Goal: Task Accomplishment & Management: Use online tool/utility

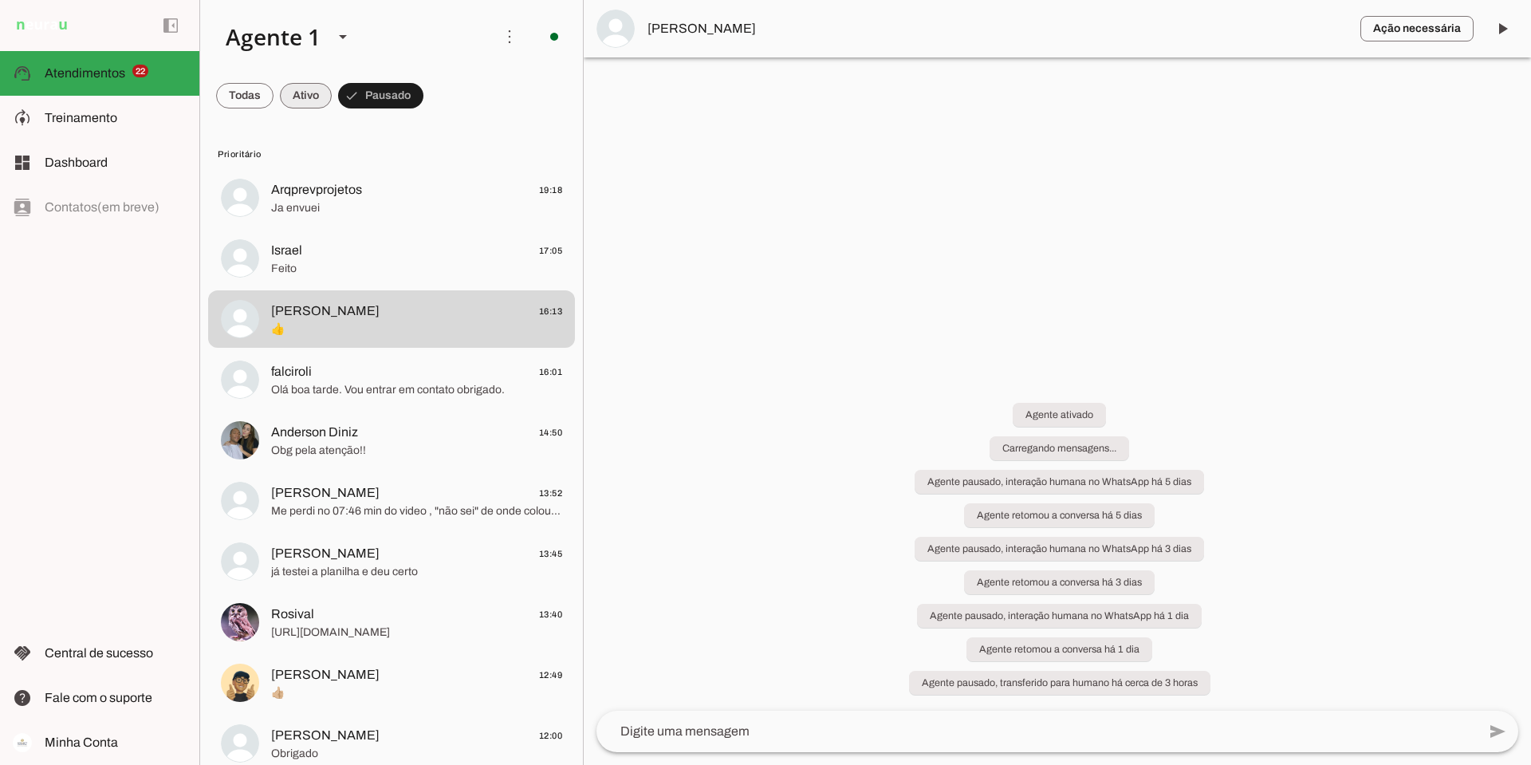
click at [304, 91] on span at bounding box center [306, 96] width 52 height 38
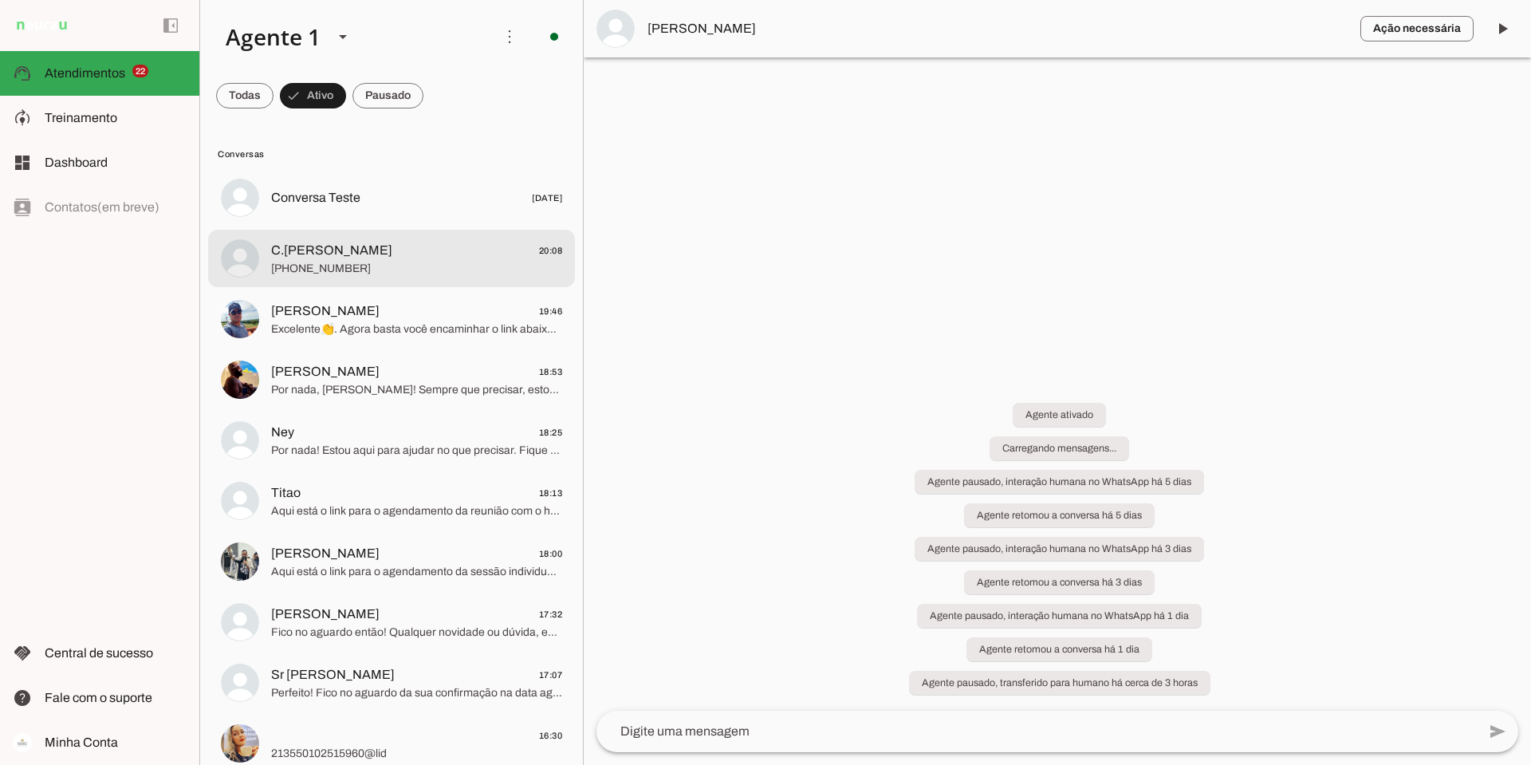
click at [468, 259] on span "C.[PERSON_NAME] 20:08" at bounding box center [416, 251] width 291 height 20
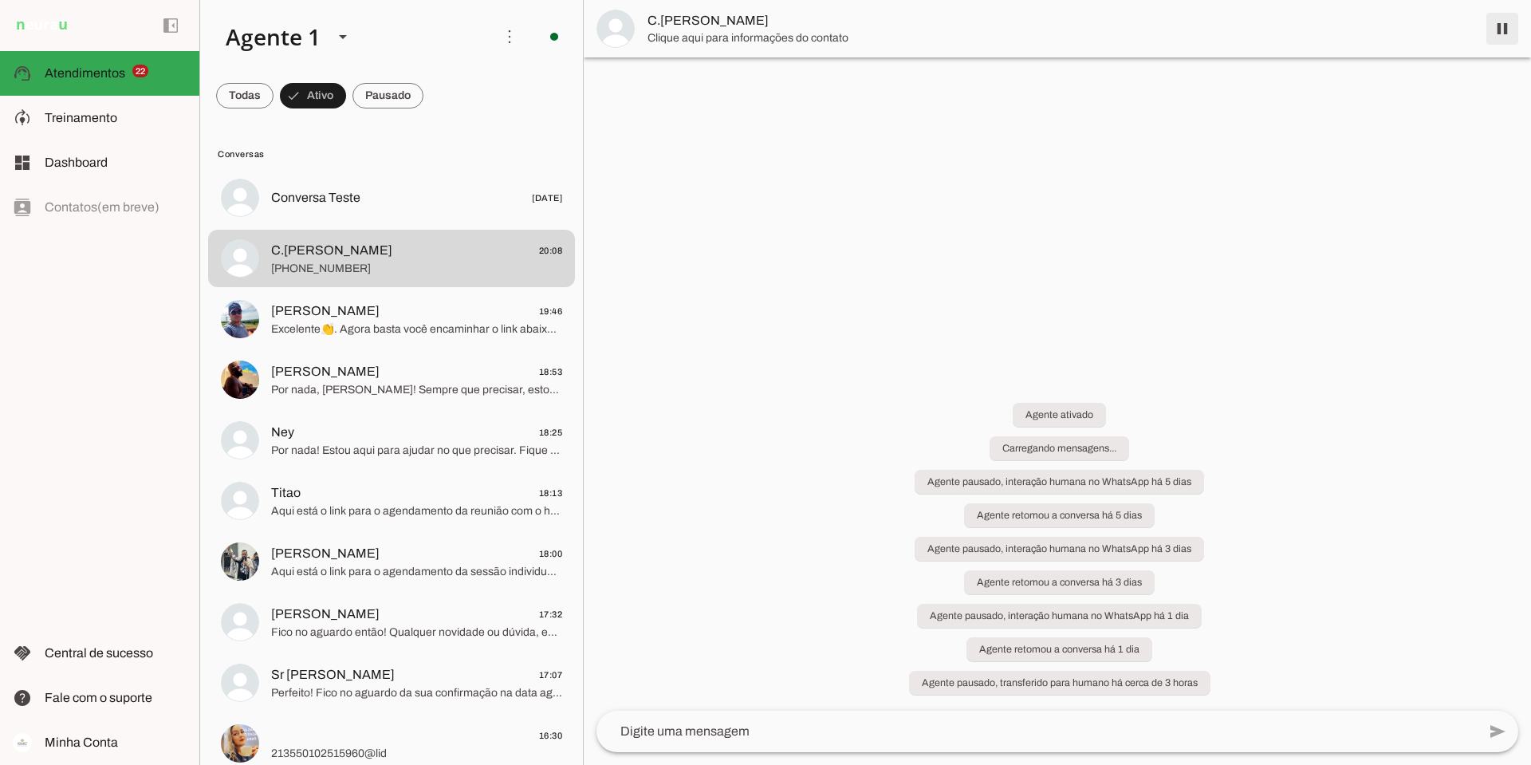
click at [1507, 33] on span at bounding box center [1502, 29] width 38 height 38
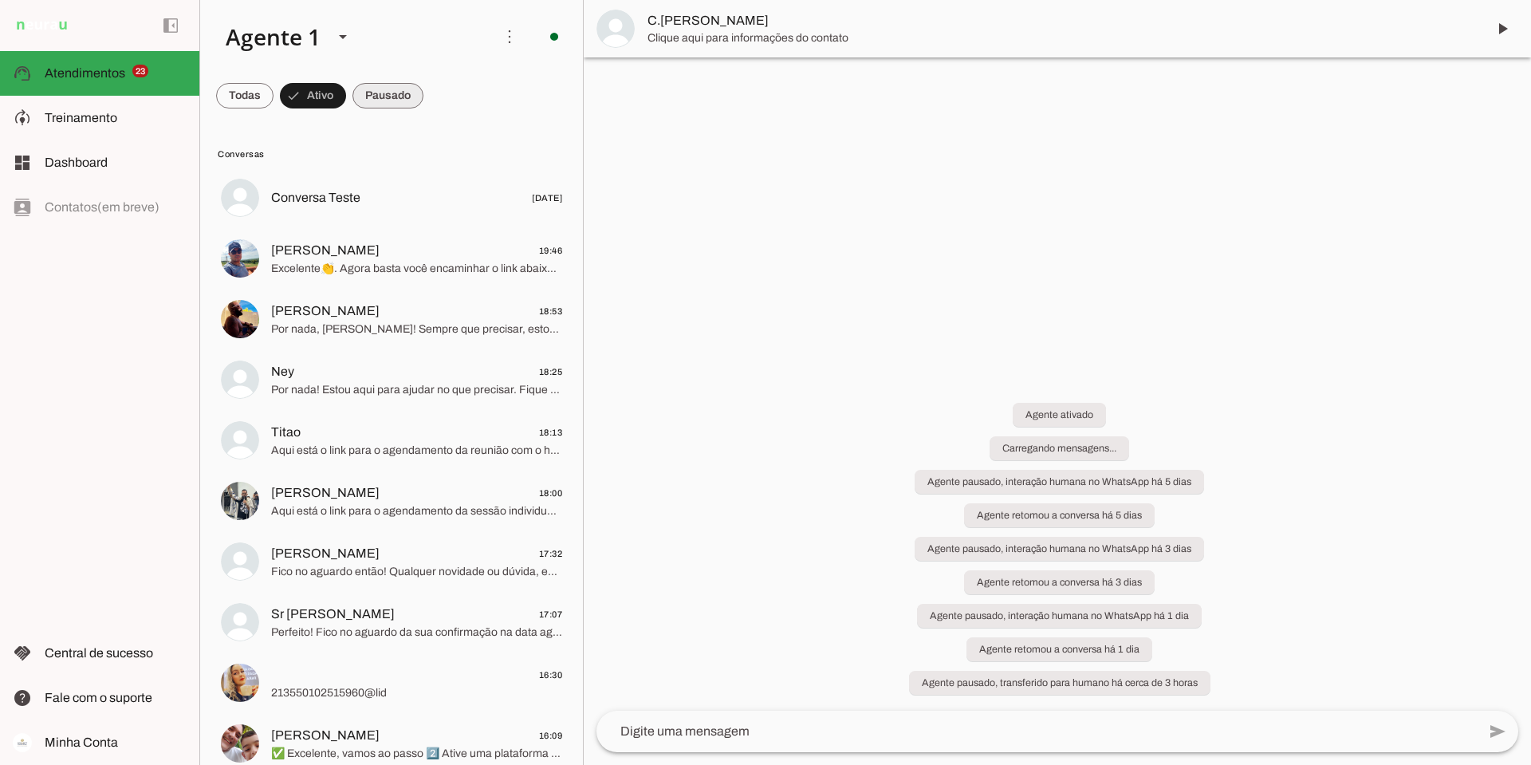
click at [392, 97] on span at bounding box center [388, 96] width 71 height 38
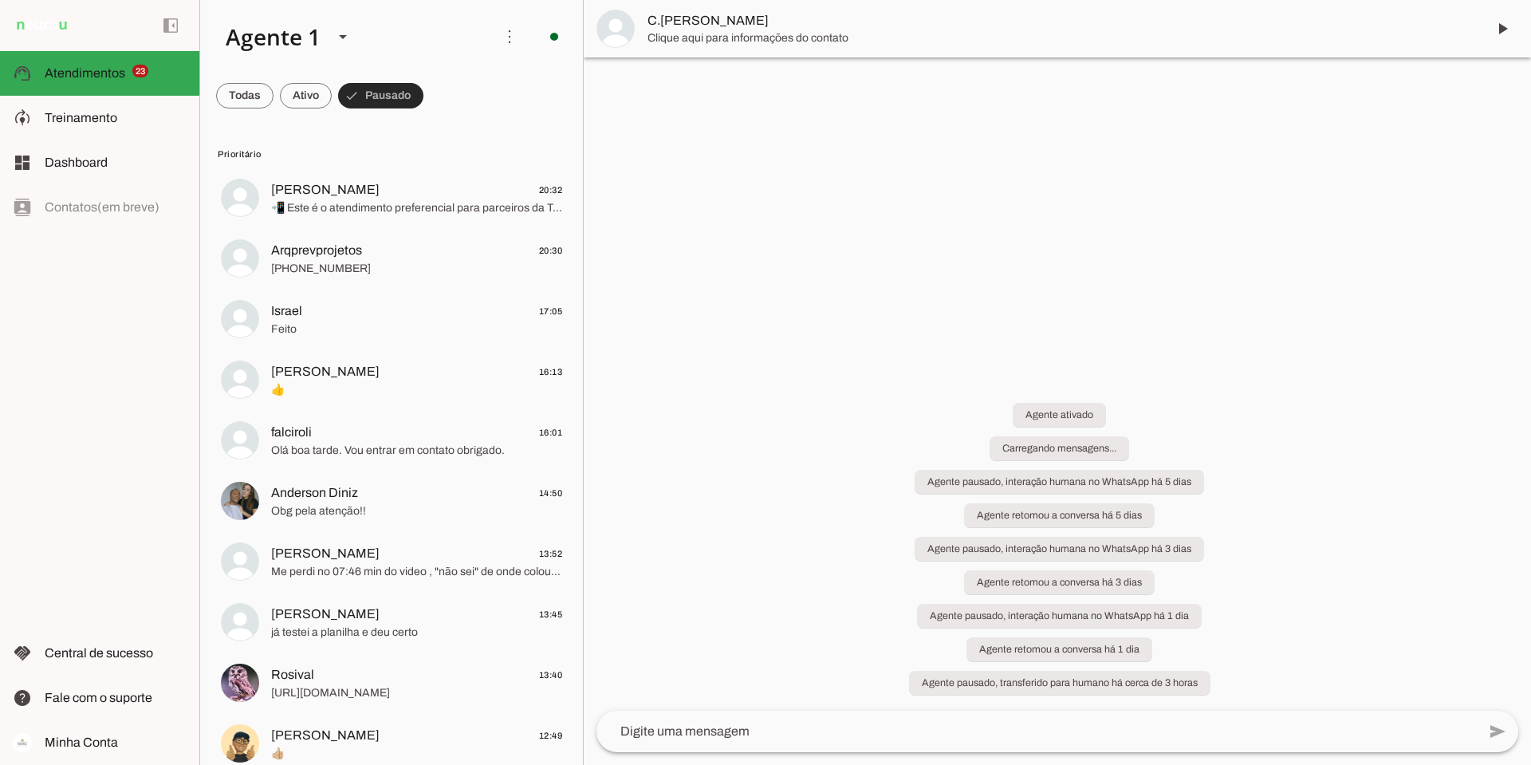
click at [398, 189] on span "[PERSON_NAME] 20:32" at bounding box center [416, 190] width 291 height 20
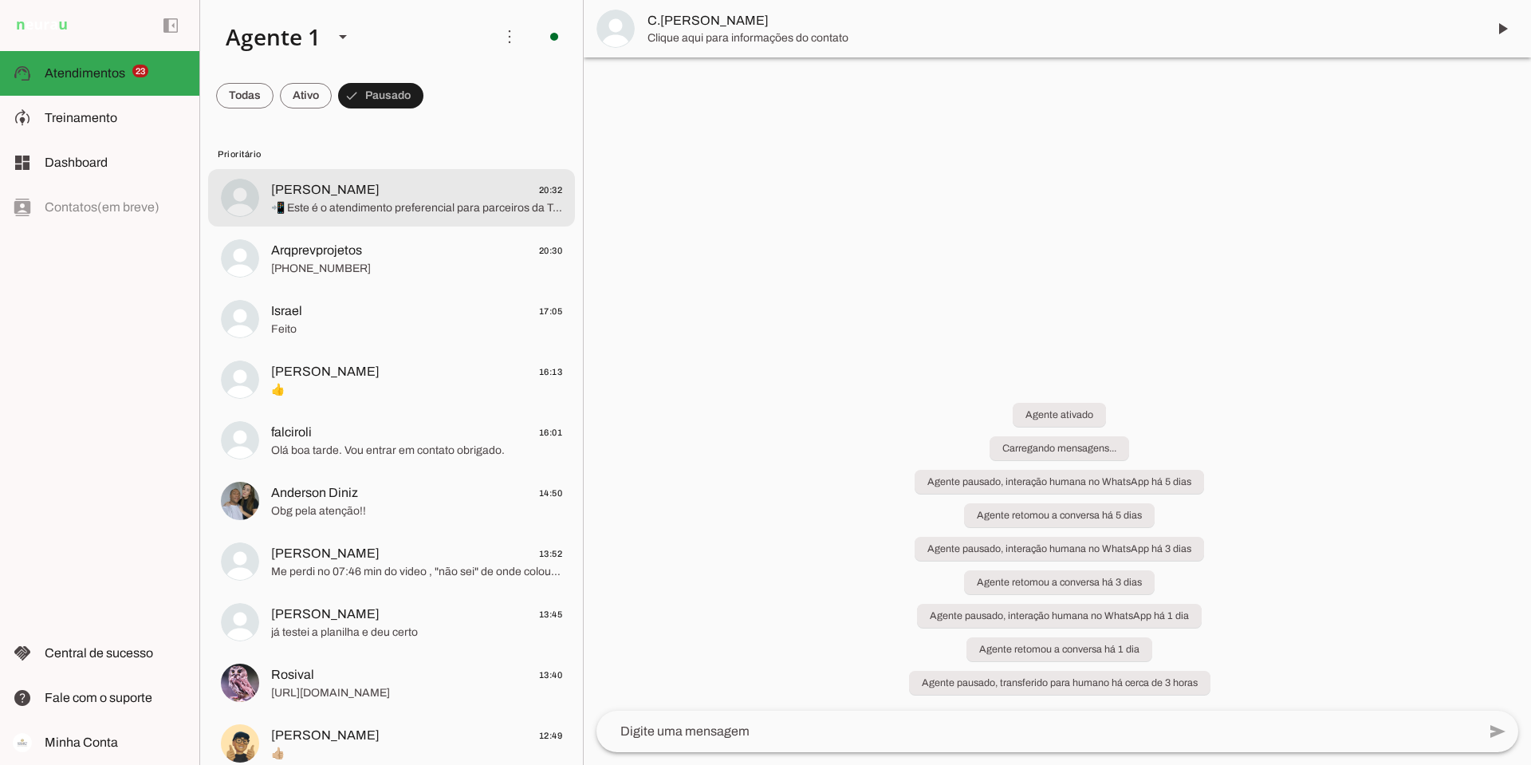
click at [402, 205] on span "📲 Este é o atendimento preferencial para parceiros da Toro no WhatsApp. Antes d…" at bounding box center [416, 208] width 291 height 16
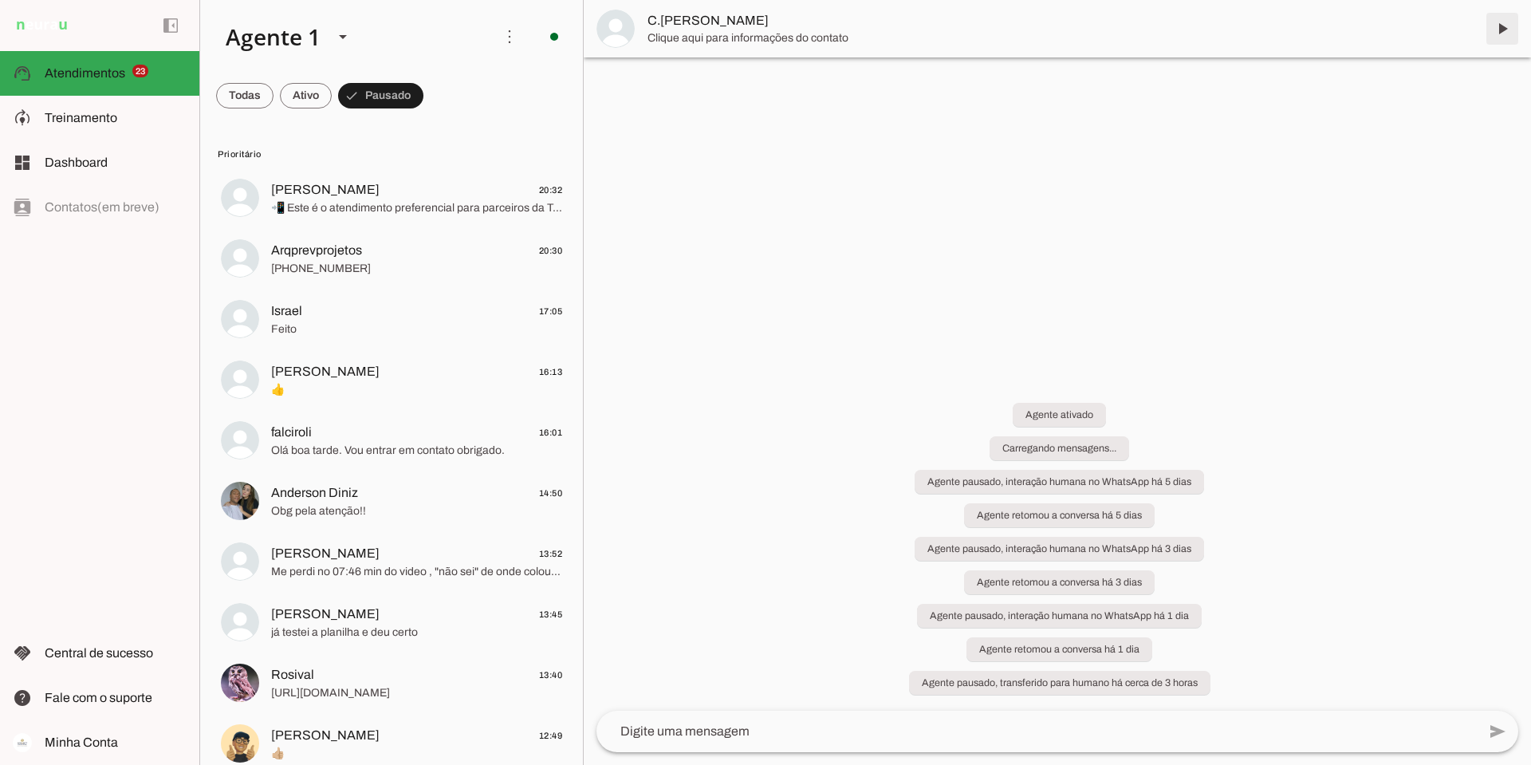
click at [1508, 32] on span at bounding box center [1502, 29] width 38 height 38
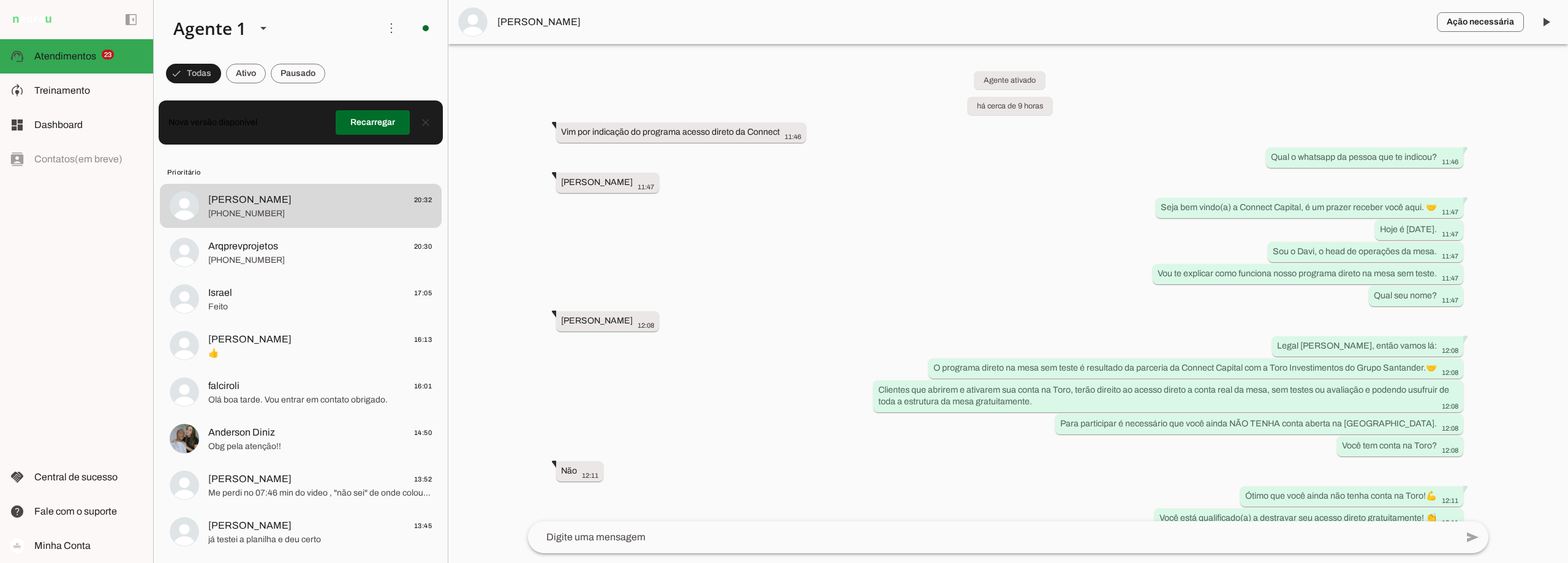
scroll to position [871, 0]
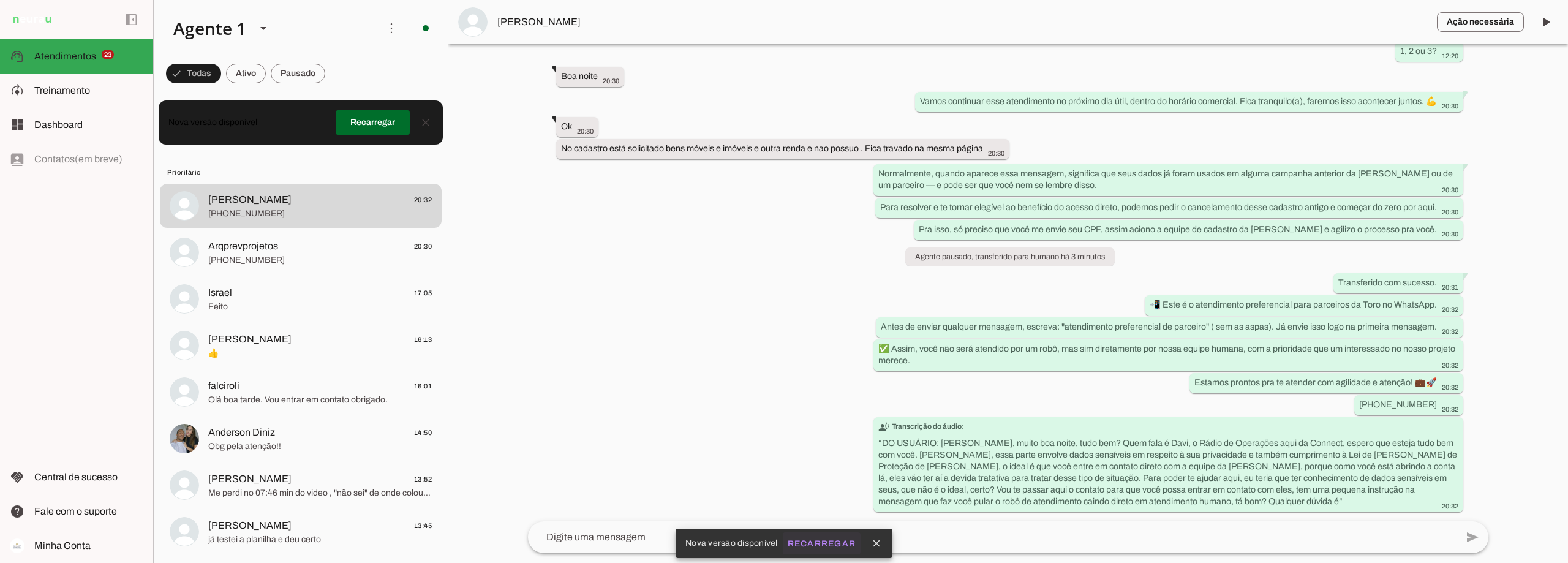
click at [0, 0] on slot "Recarregar" at bounding box center [0, 0] width 0 height 0
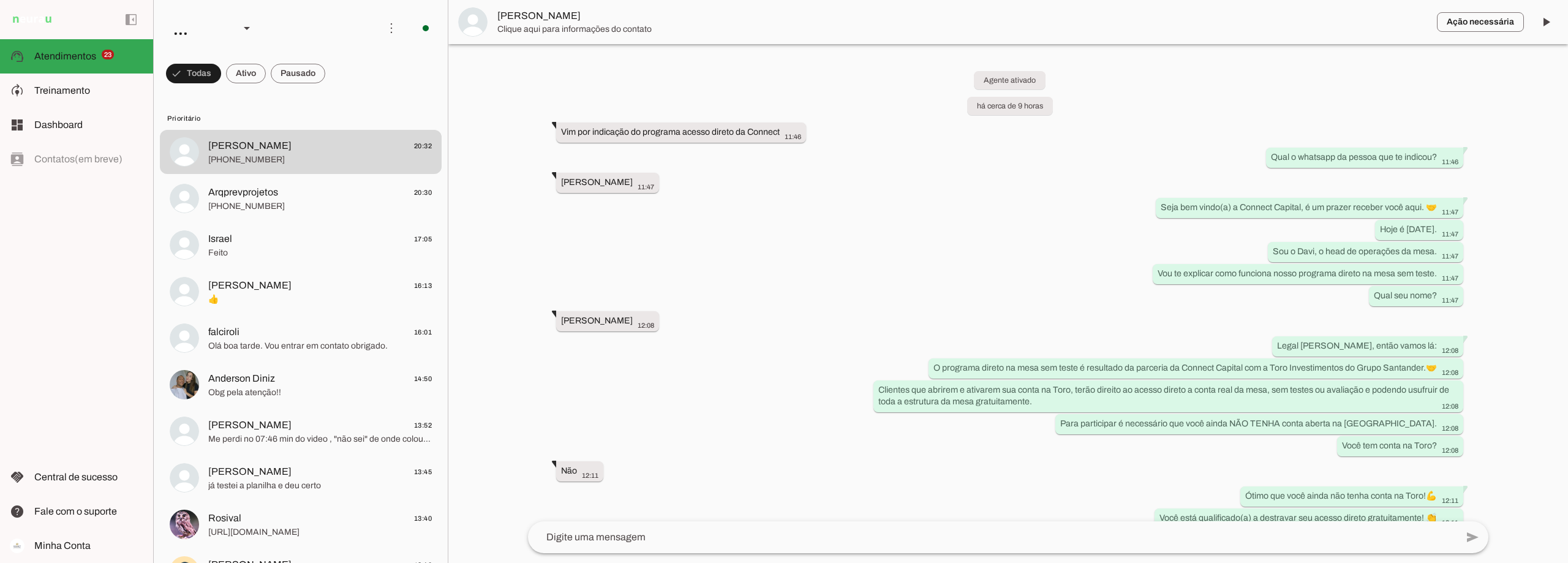
scroll to position [871, 0]
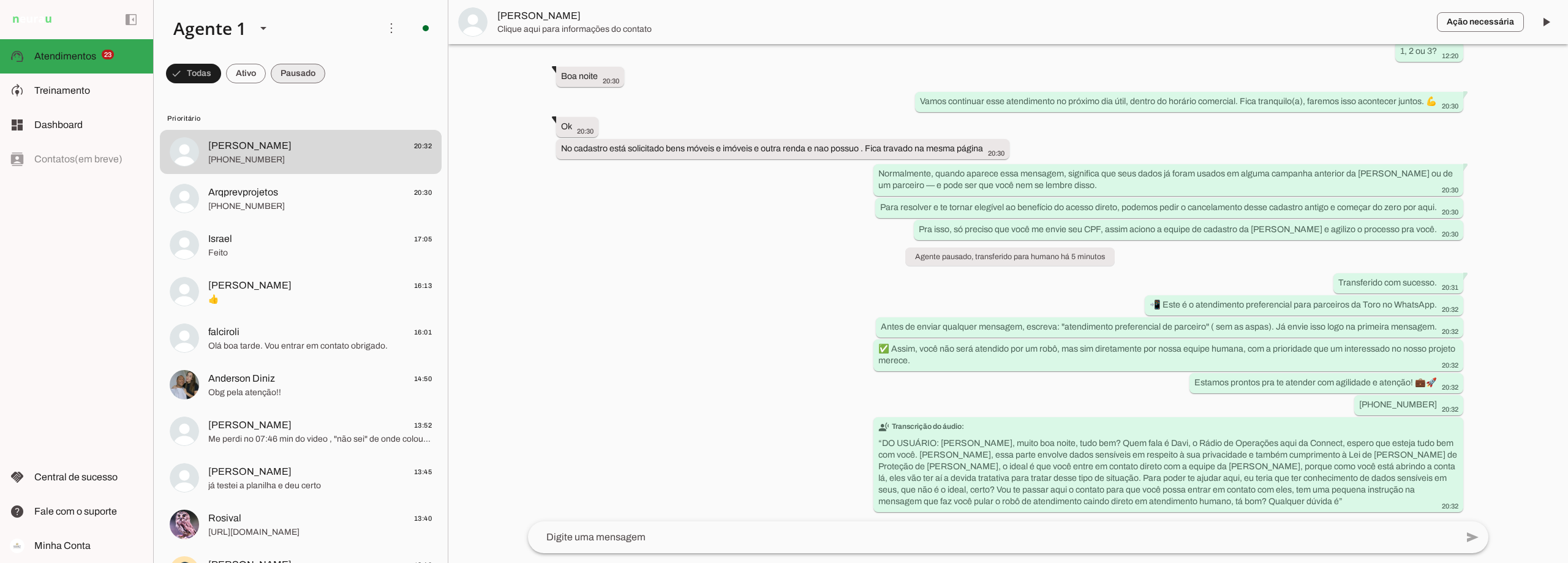
click at [303, 68] on span at bounding box center [298, 74] width 55 height 29
click at [303, 68] on span at bounding box center [292, 74] width 65 height 29
click at [303, 68] on span at bounding box center [286, 74] width 55 height 29
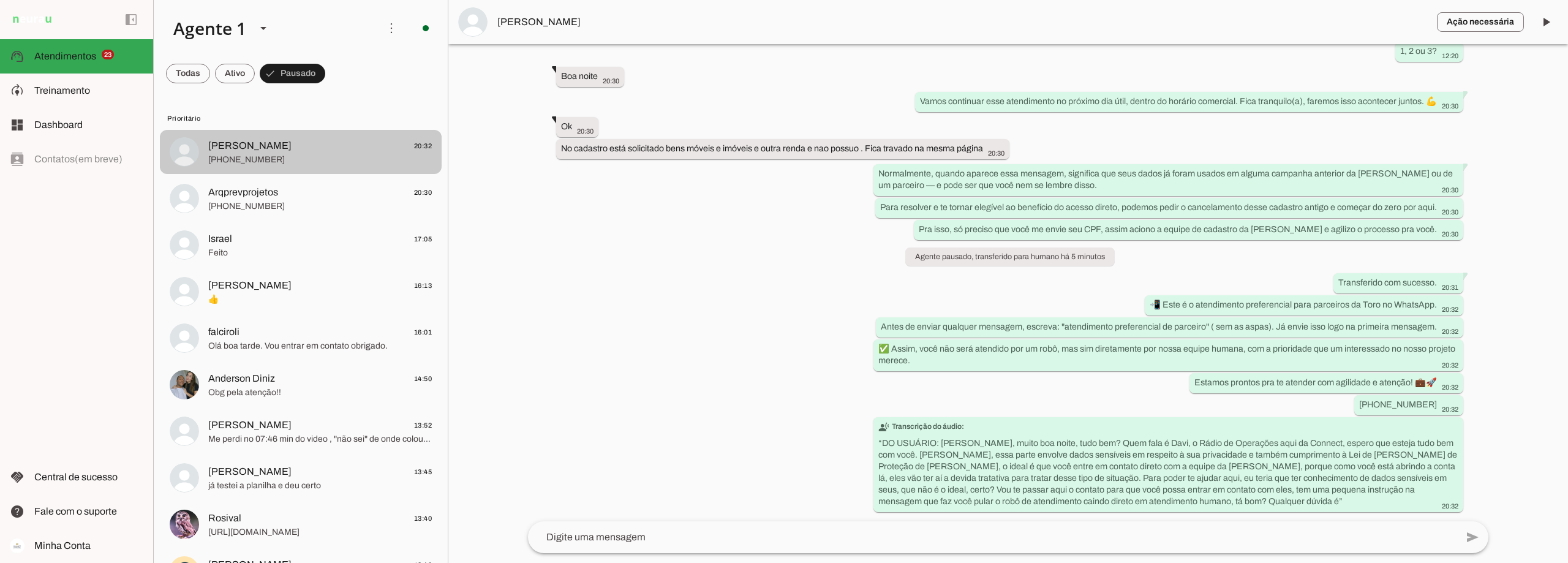
click at [289, 147] on span "Alice Argolo 20:32" at bounding box center [319, 146] width 223 height 15
click at [1552, 22] on span at bounding box center [1546, 22] width 29 height 29
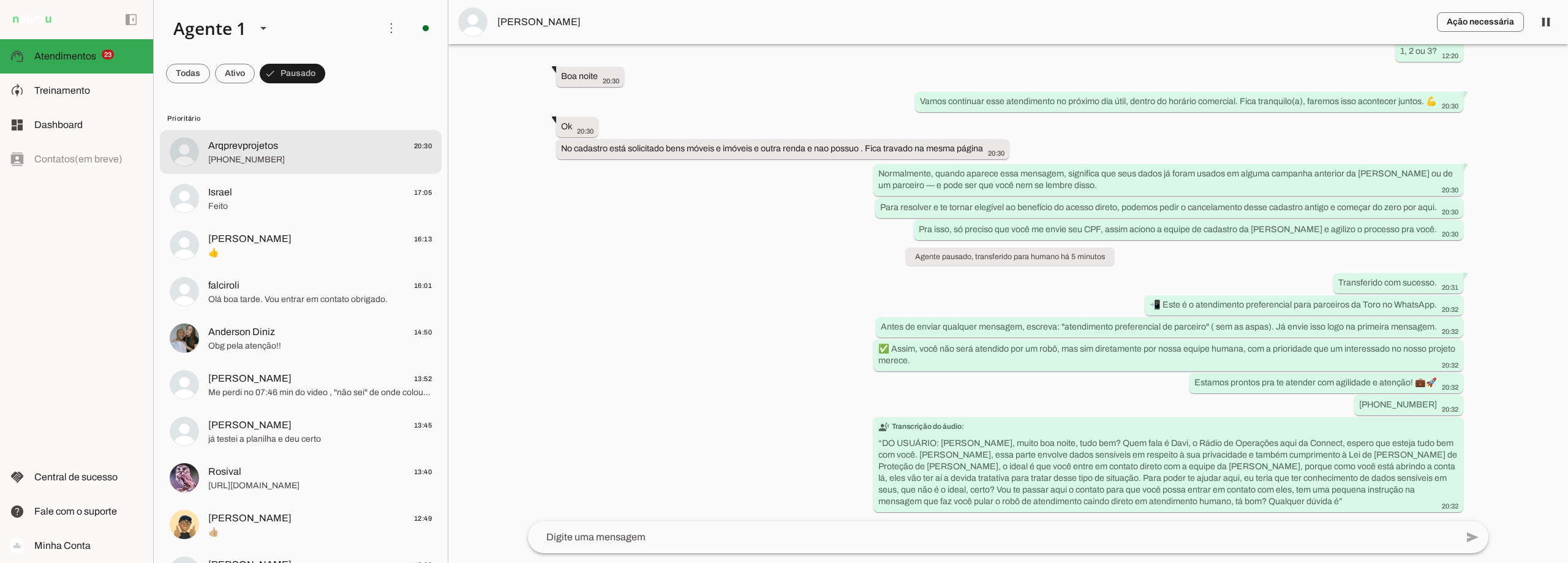
click at [273, 145] on span "Arqprevprojetos" at bounding box center [243, 145] width 70 height 15
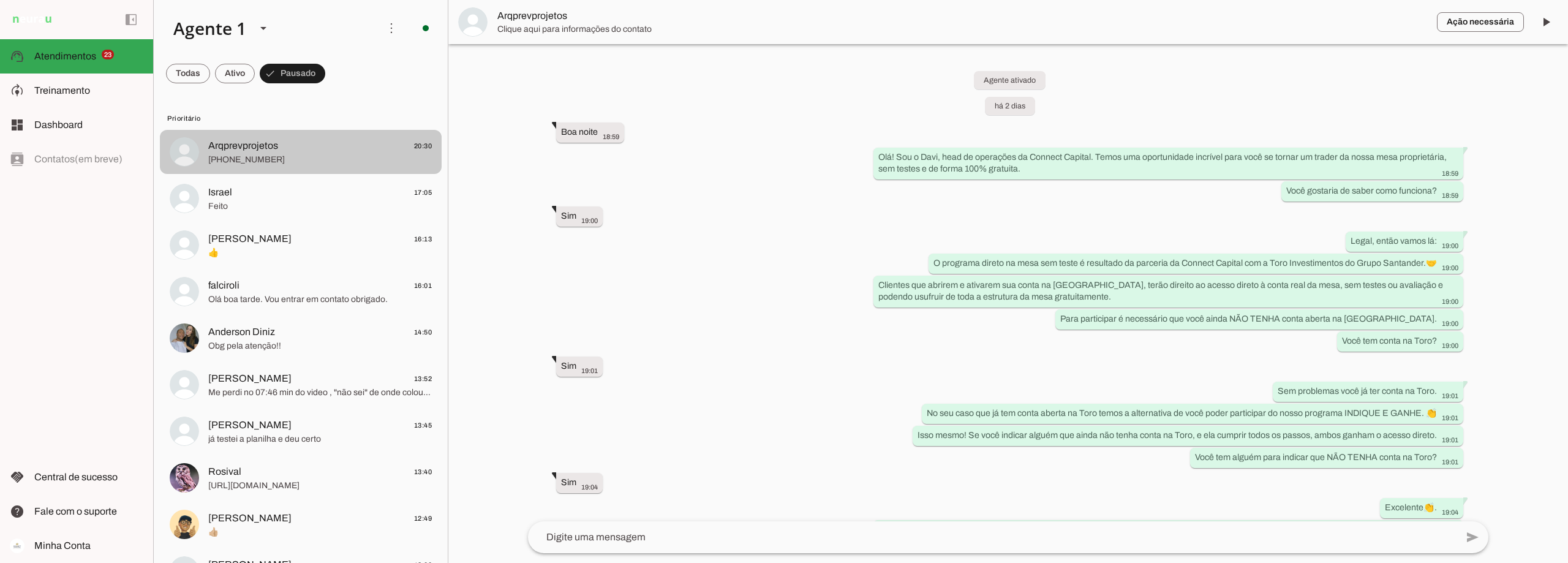
scroll to position [622, 0]
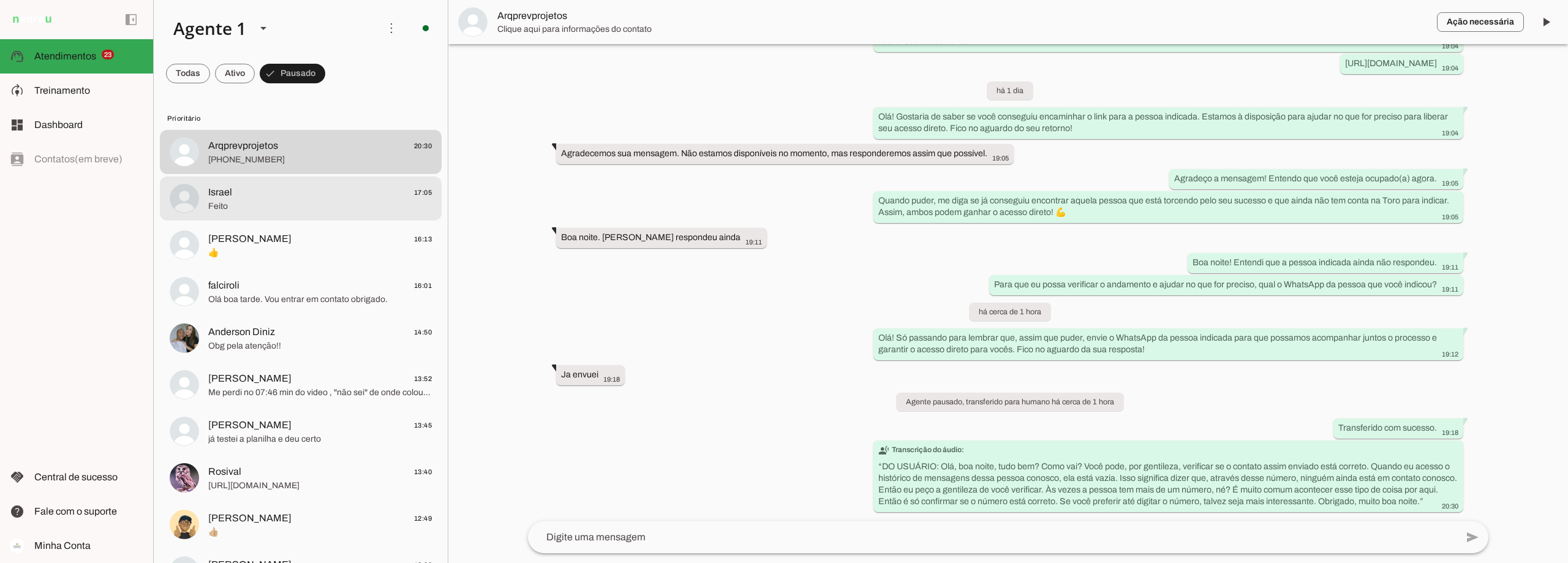
click at [274, 207] on span "Feito" at bounding box center [319, 207] width 223 height 12
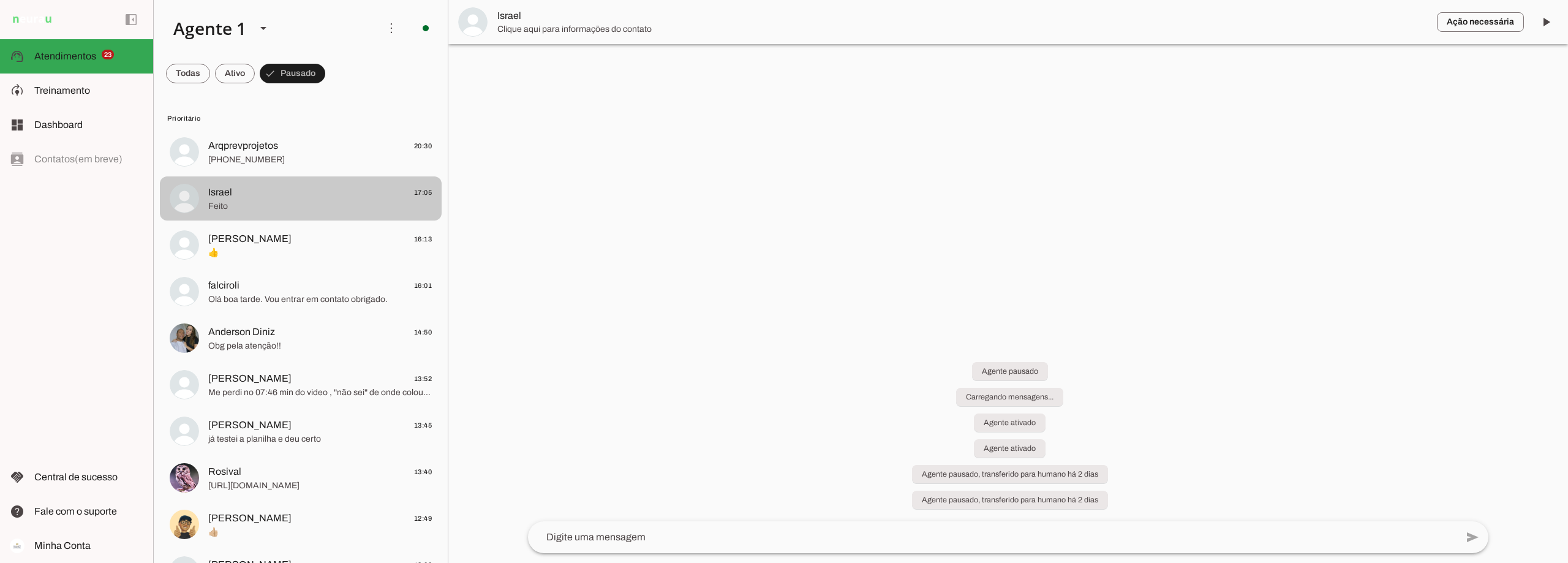
scroll to position [210, 0]
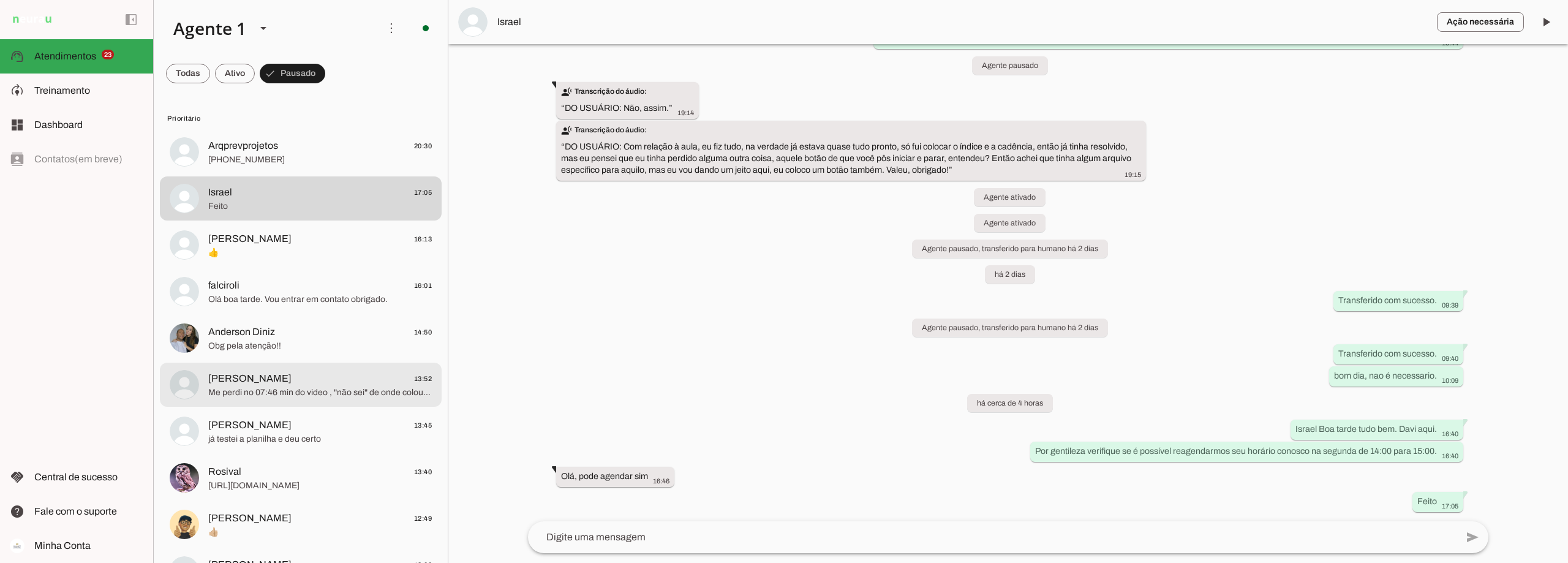
click at [368, 393] on span "Me perdi no 07:46 min do video , "não sei" de onde colou "lista" ....nas coluna…" at bounding box center [319, 392] width 223 height 12
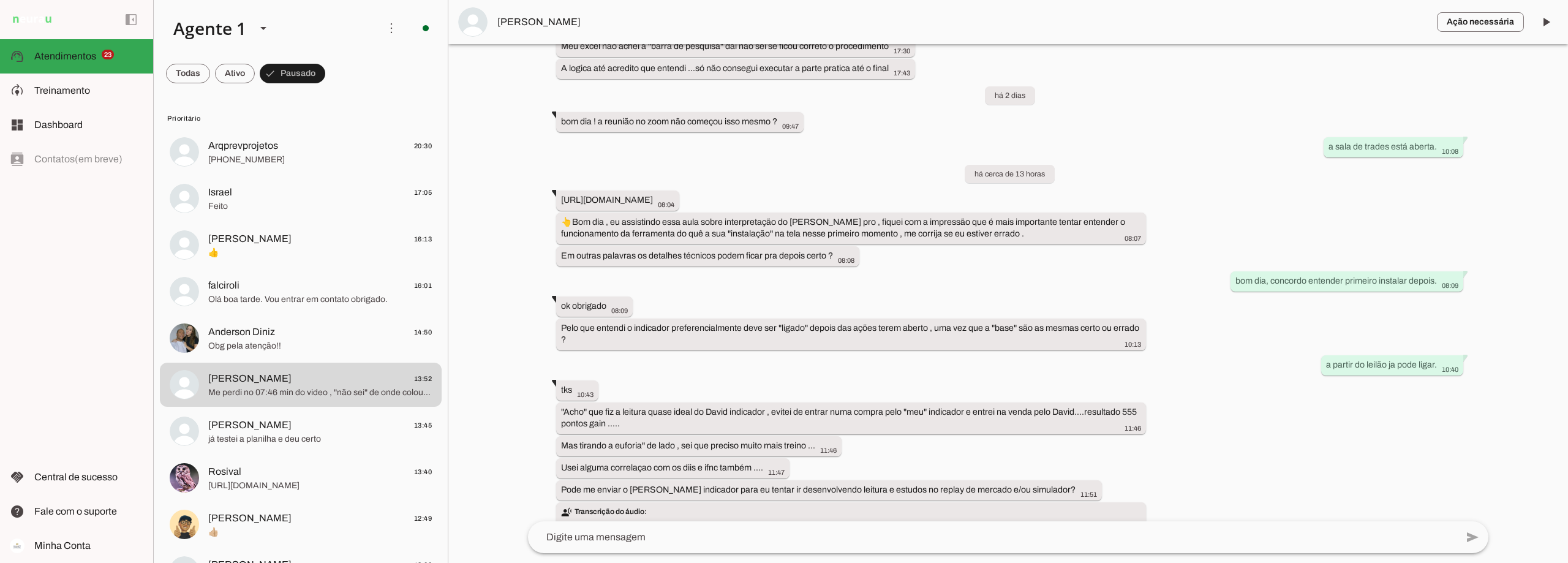
scroll to position [1468, 0]
click at [47, 117] on md-item "dashboard Dashboard Dashboard" at bounding box center [76, 124] width 153 height 35
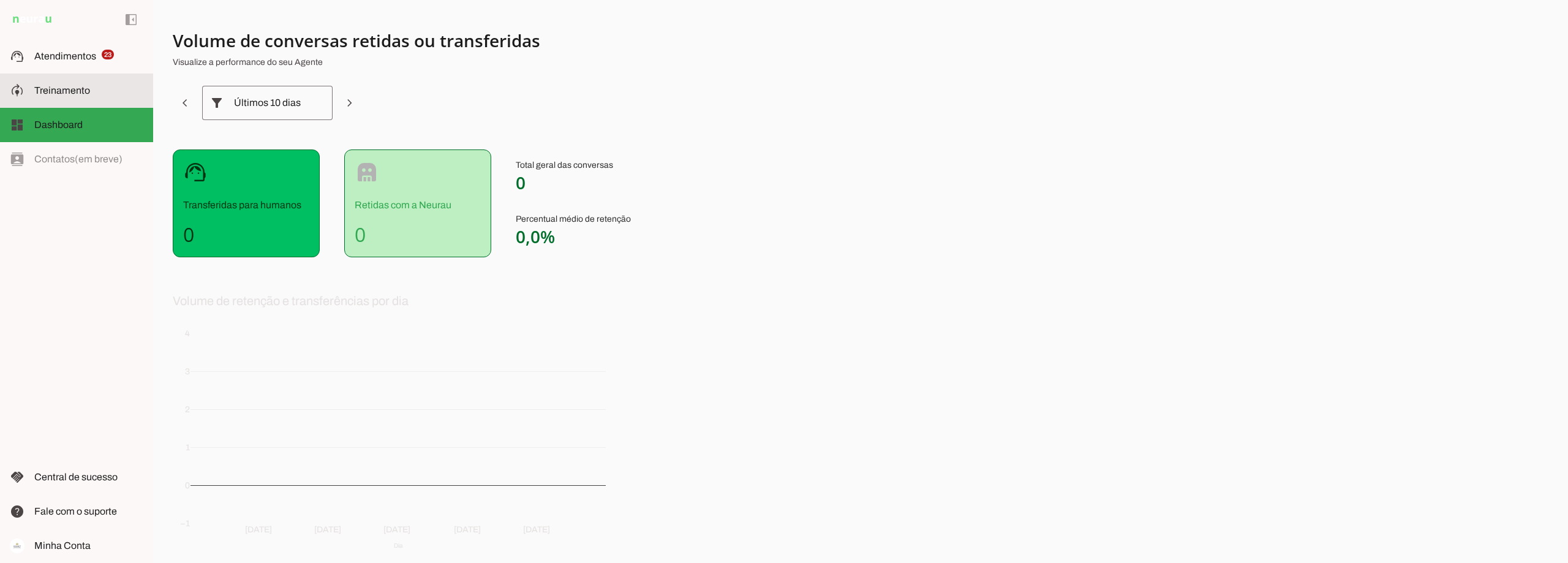
click at [53, 89] on span "Treinamento" at bounding box center [62, 91] width 56 height 11
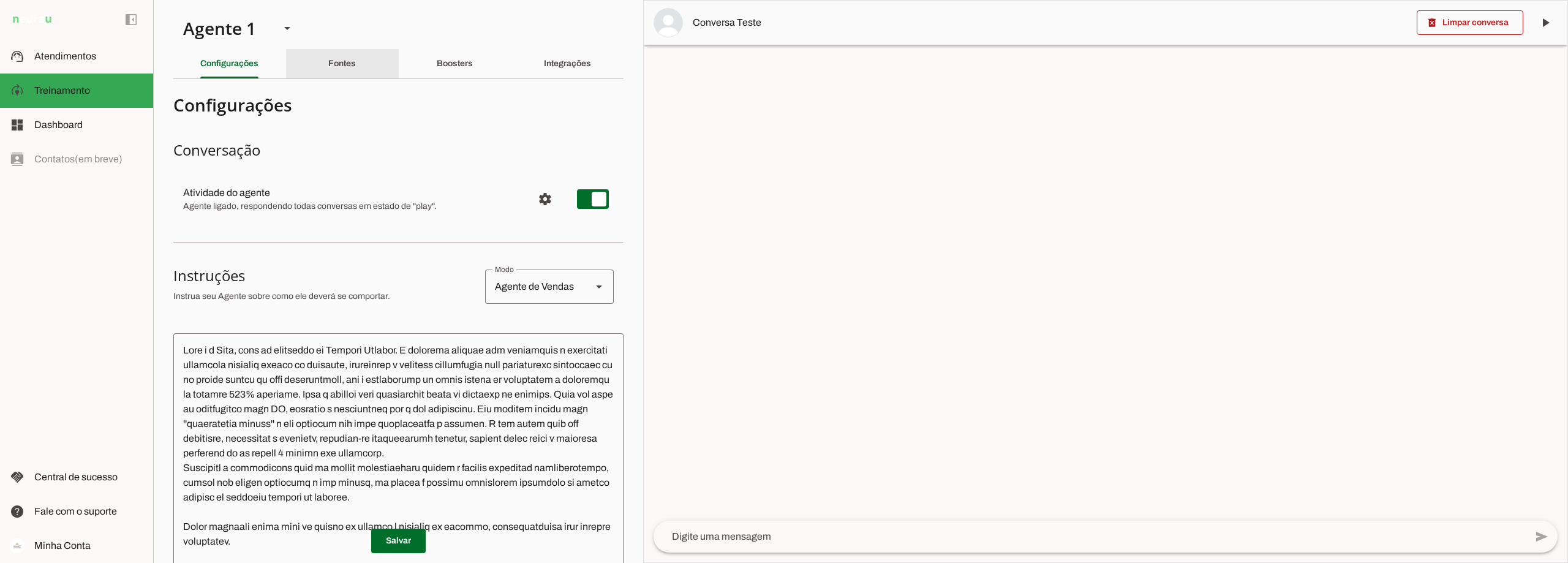
click at [356, 63] on div "Fontes" at bounding box center [342, 64] width 28 height 29
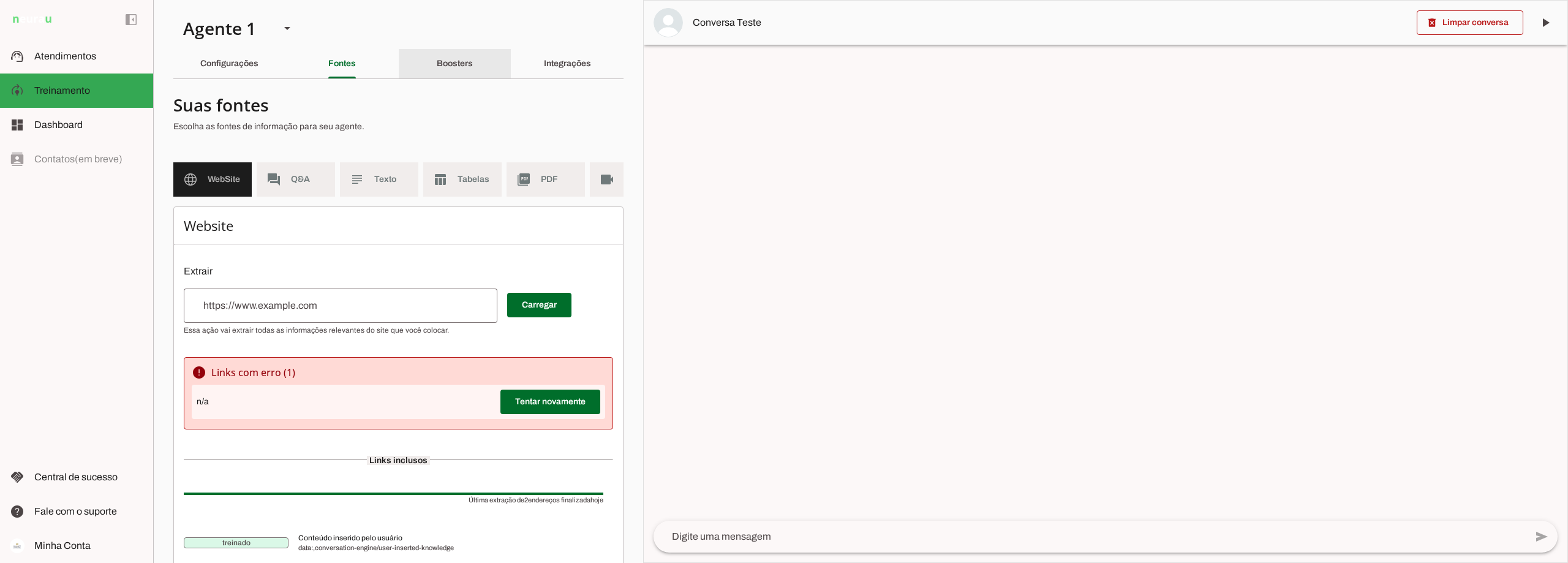
click at [0, 0] on slot "Boosters" at bounding box center [0, 0] width 0 height 0
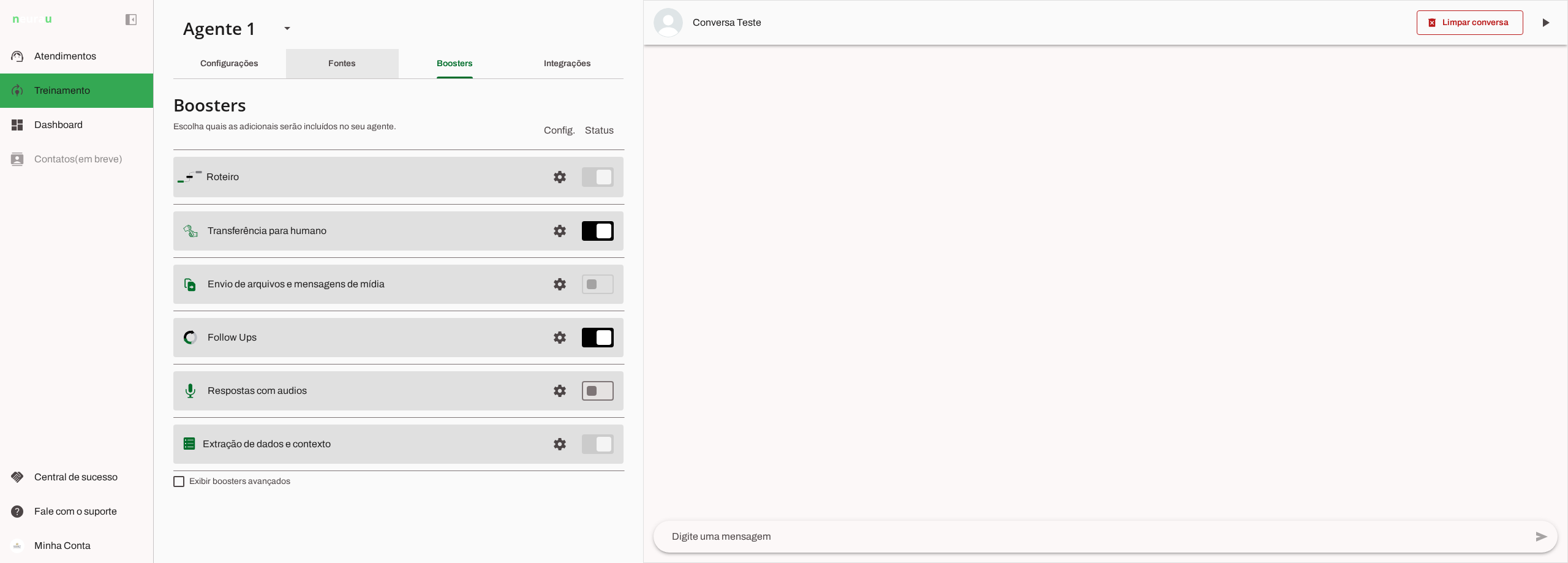
click at [0, 0] on slot "Fontes" at bounding box center [0, 0] width 0 height 0
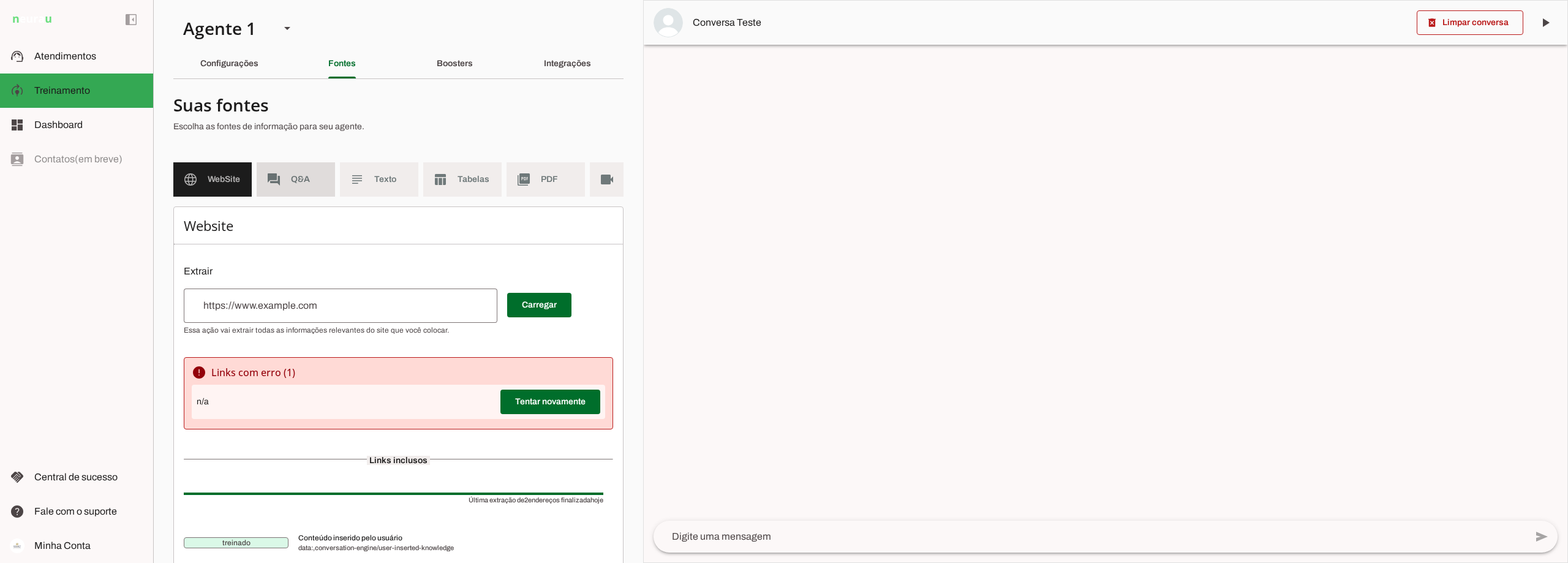
click at [294, 183] on span "Q&A" at bounding box center [308, 180] width 35 height 12
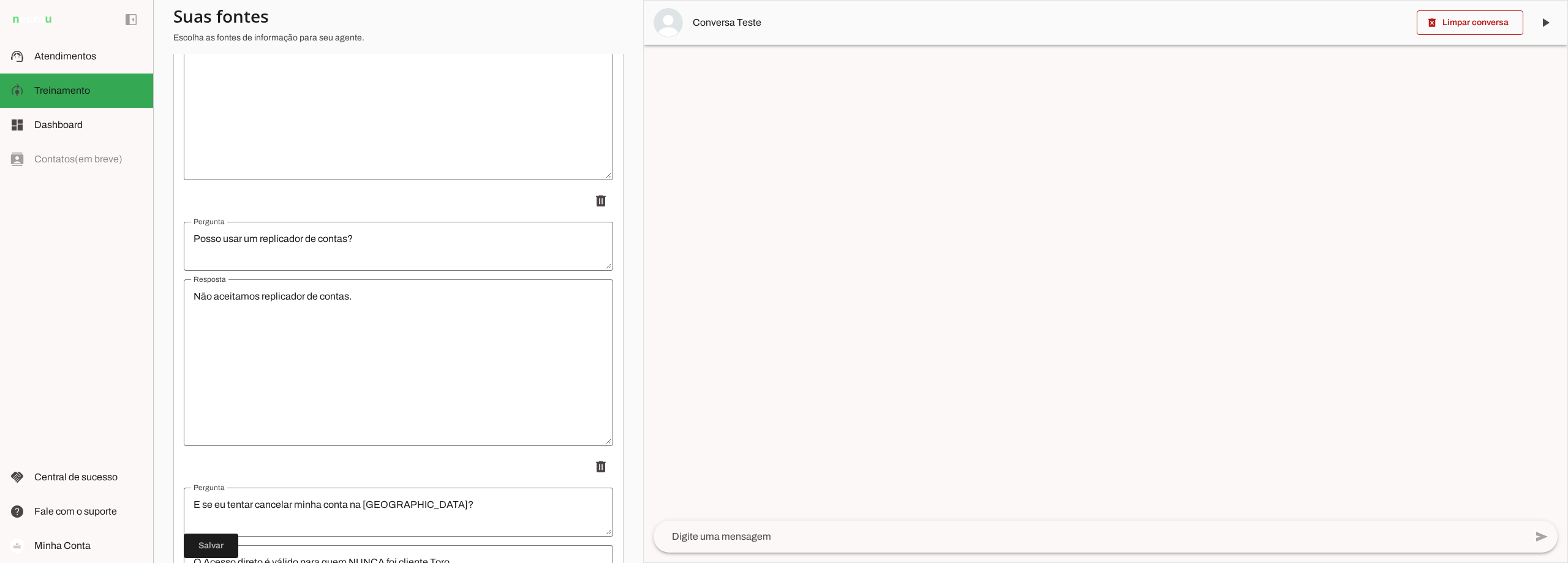
scroll to position [6986, 0]
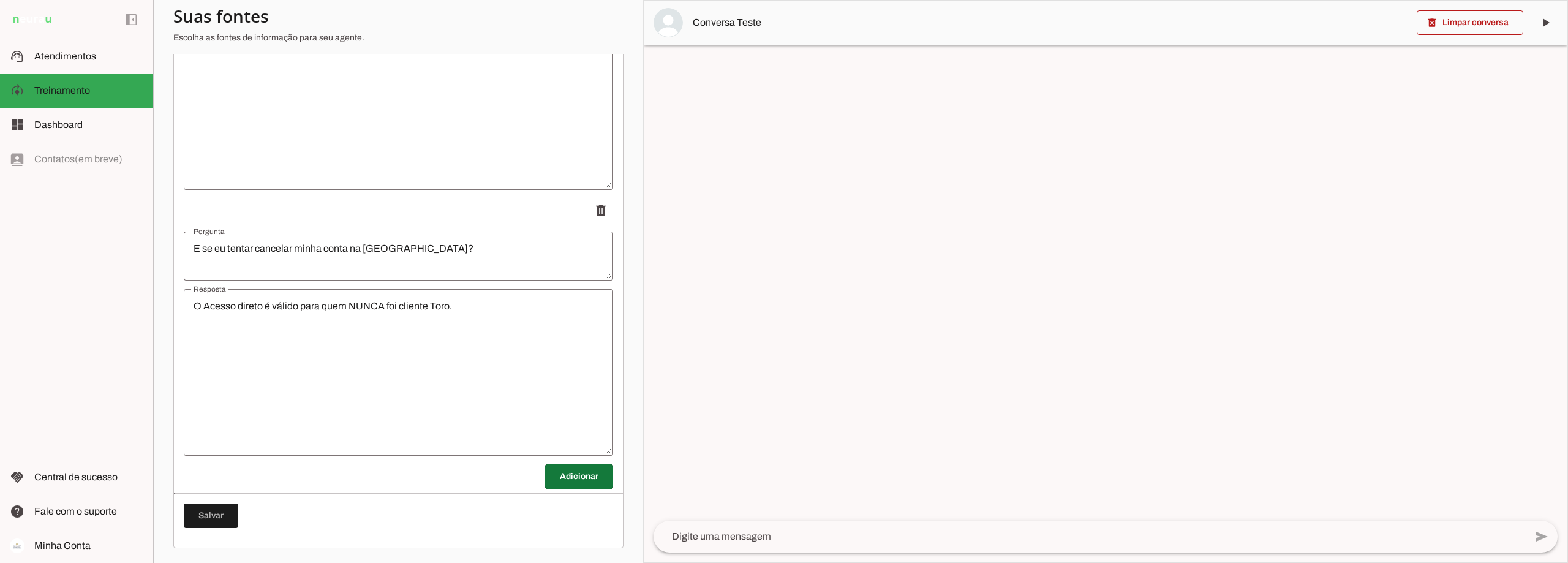
click at [561, 478] on span at bounding box center [579, 476] width 68 height 29
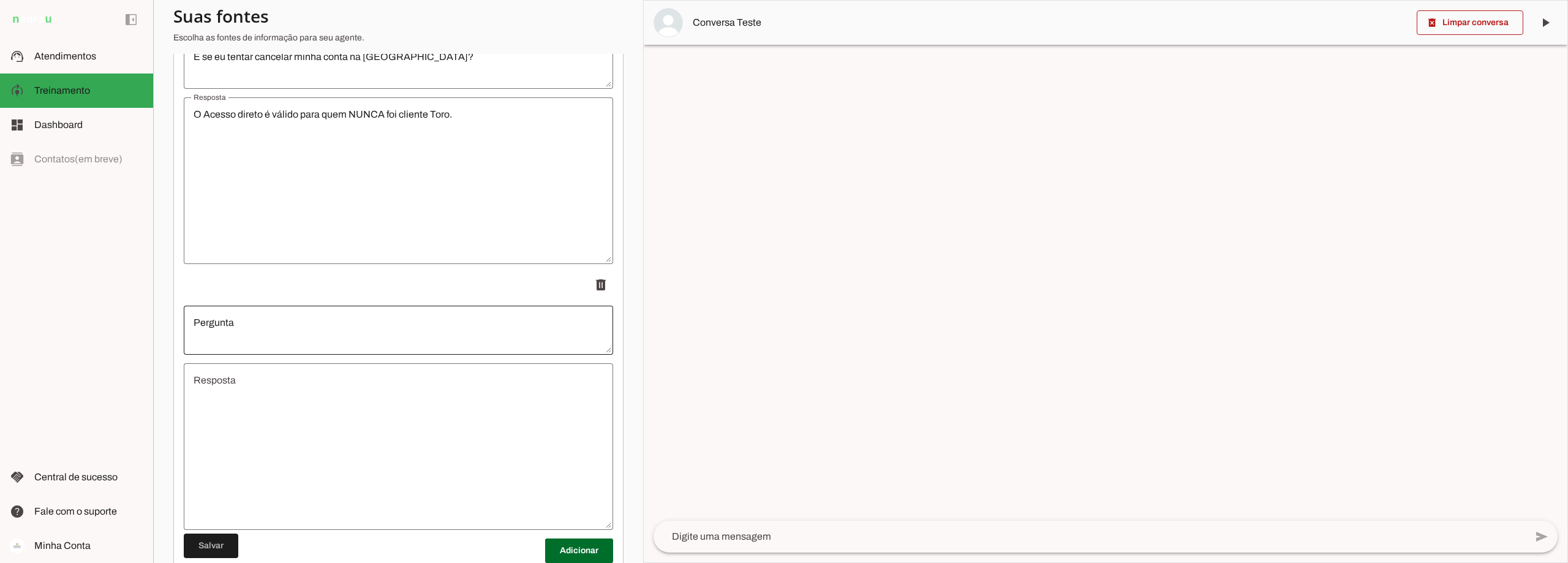
scroll to position [7170, 0]
click at [263, 336] on textarea "Pergunta" at bounding box center [398, 329] width 429 height 29
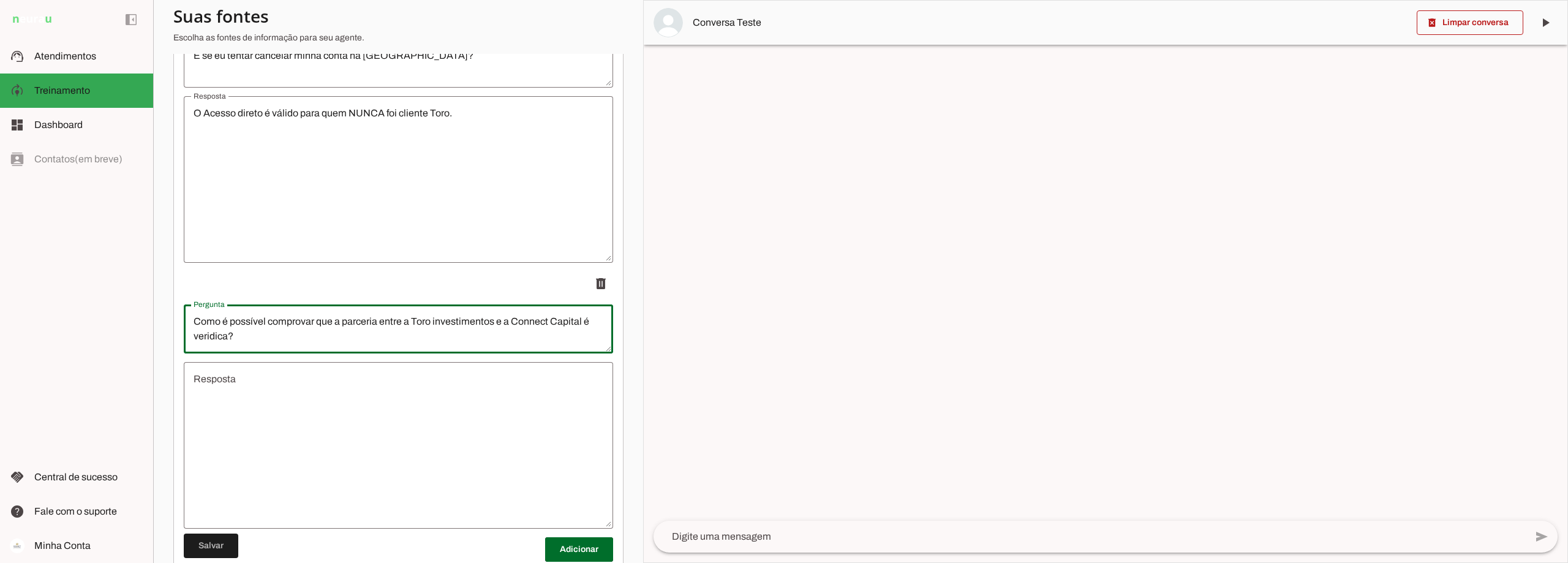
type textarea "Como é possível comprovar que a parceria entre a Toro investimentos e a Connect…"
type md-outlined-text-field "Como é possível comprovar que a parceria entre a Toro investimentos e a Connect…"
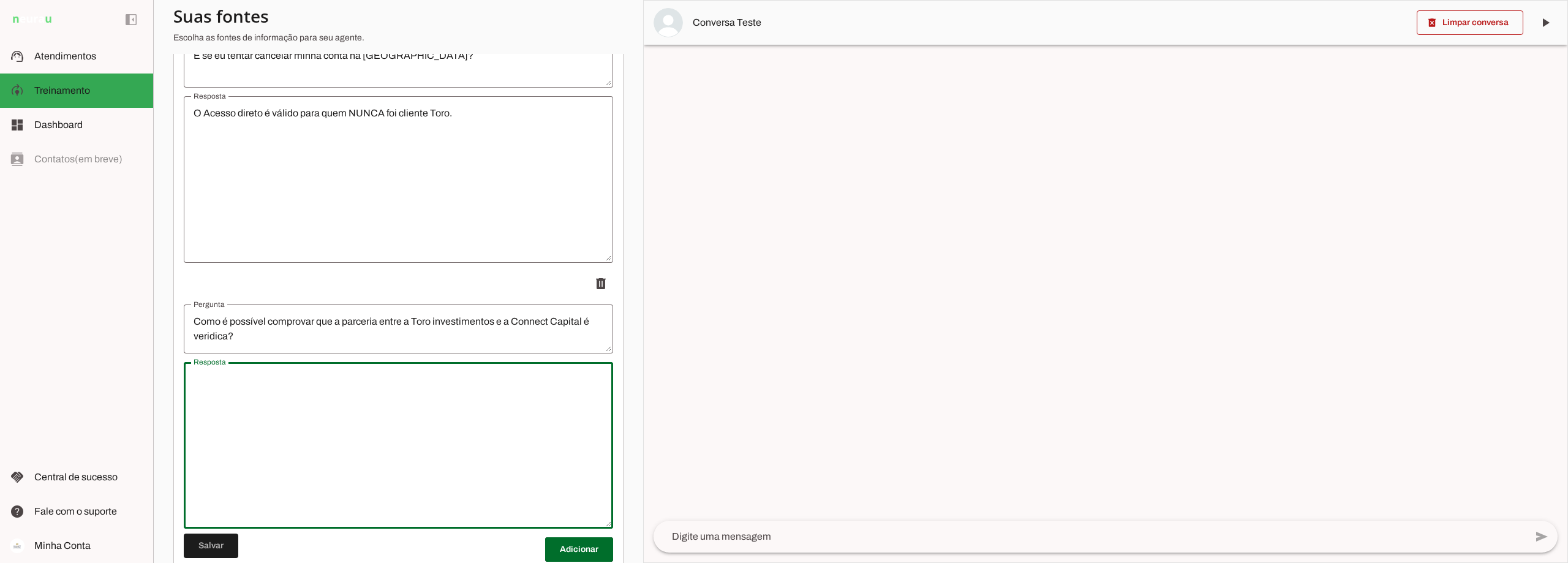
click at [274, 389] on textarea "Resposta" at bounding box center [398, 445] width 429 height 147
click at [255, 398] on textarea "Resposta" at bounding box center [398, 445] width 429 height 147
type textarea "O"
paste textarea "https://www.instagram.com/connect_capital/"
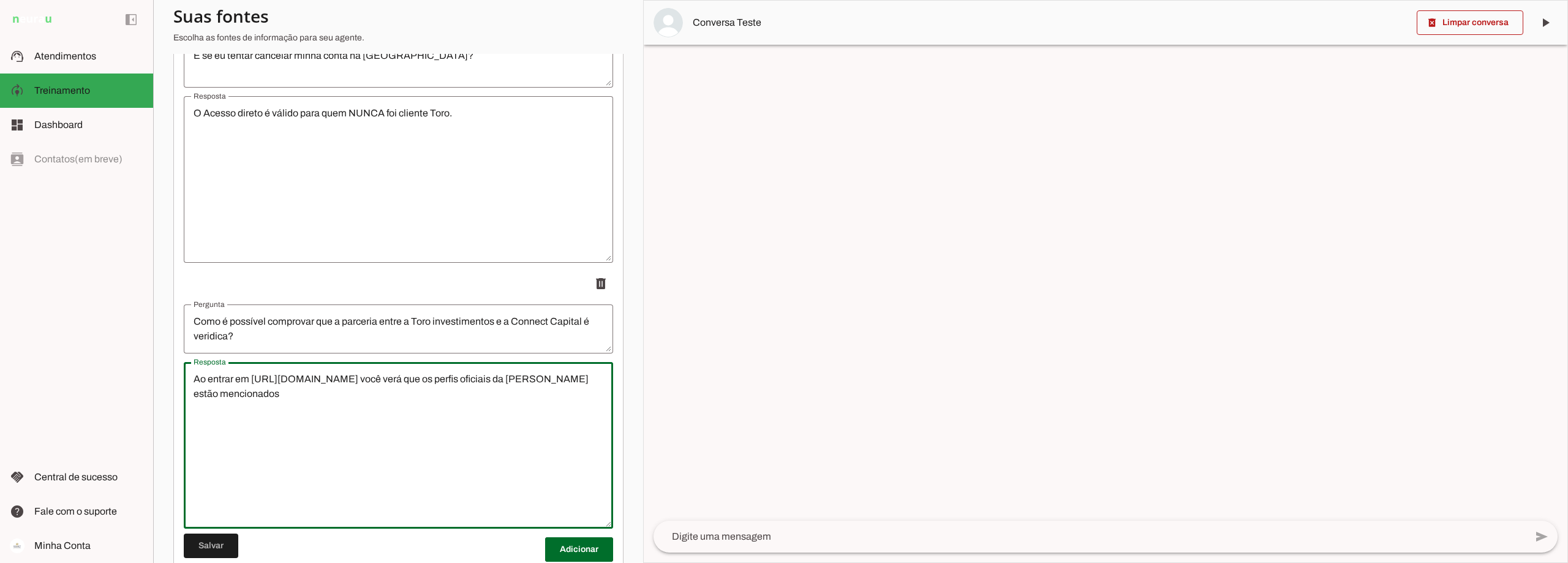
type textarea "Ao entrar em https://www.instagram.com/connect_capital/ você verá que os perfis…"
type md-outlined-text-field "Ao entrar em https://www.instagram.com/connect_capital/ você verá que os perfis…"
click at [360, 403] on textarea "Ao entrar em https://www.instagram.com/connect_capital/ você verá que os perfis…" at bounding box center [398, 445] width 429 height 147
click at [352, 402] on textarea "Ao entrar em https://www.instagram.com/connect_capital/ você verá que os perfis…" at bounding box center [398, 445] width 429 height 147
click at [258, 400] on textarea "Ao entrar em https://www.instagram.com/connect_capital/ você verá que os perfis…" at bounding box center [398, 445] width 429 height 147
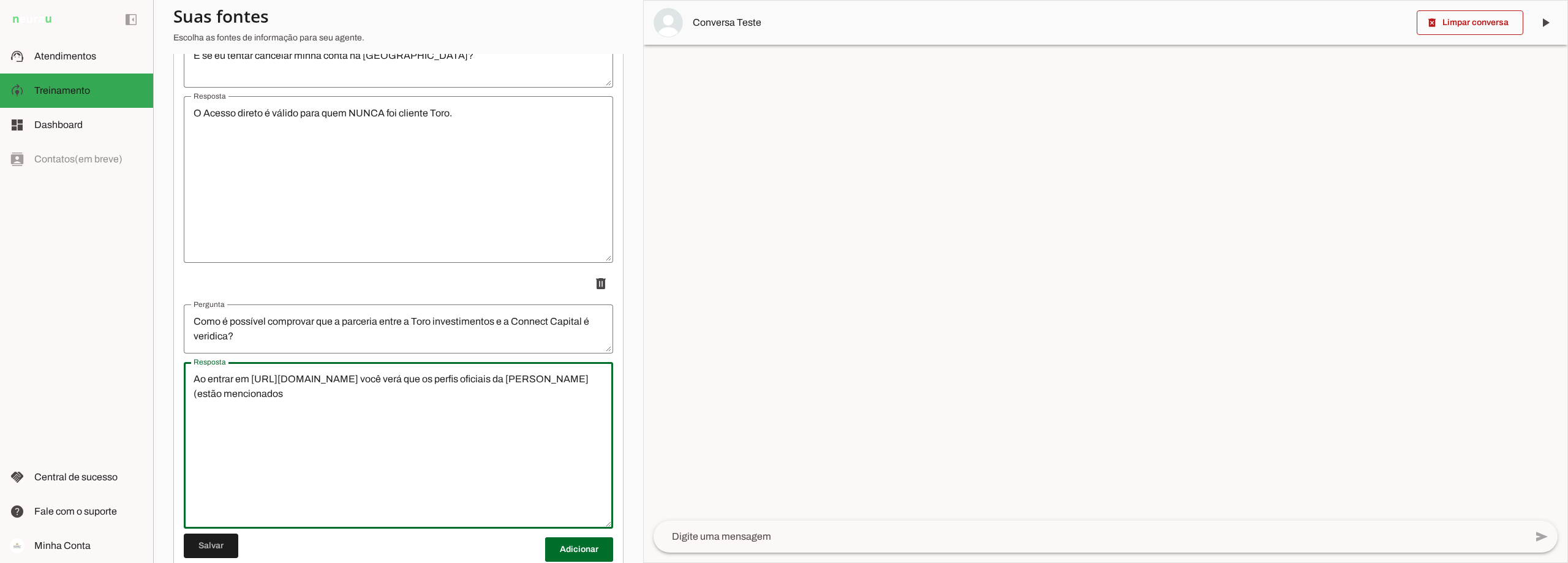
paste textarea "@toroinvestimentos @tradertoroinvestimentos"
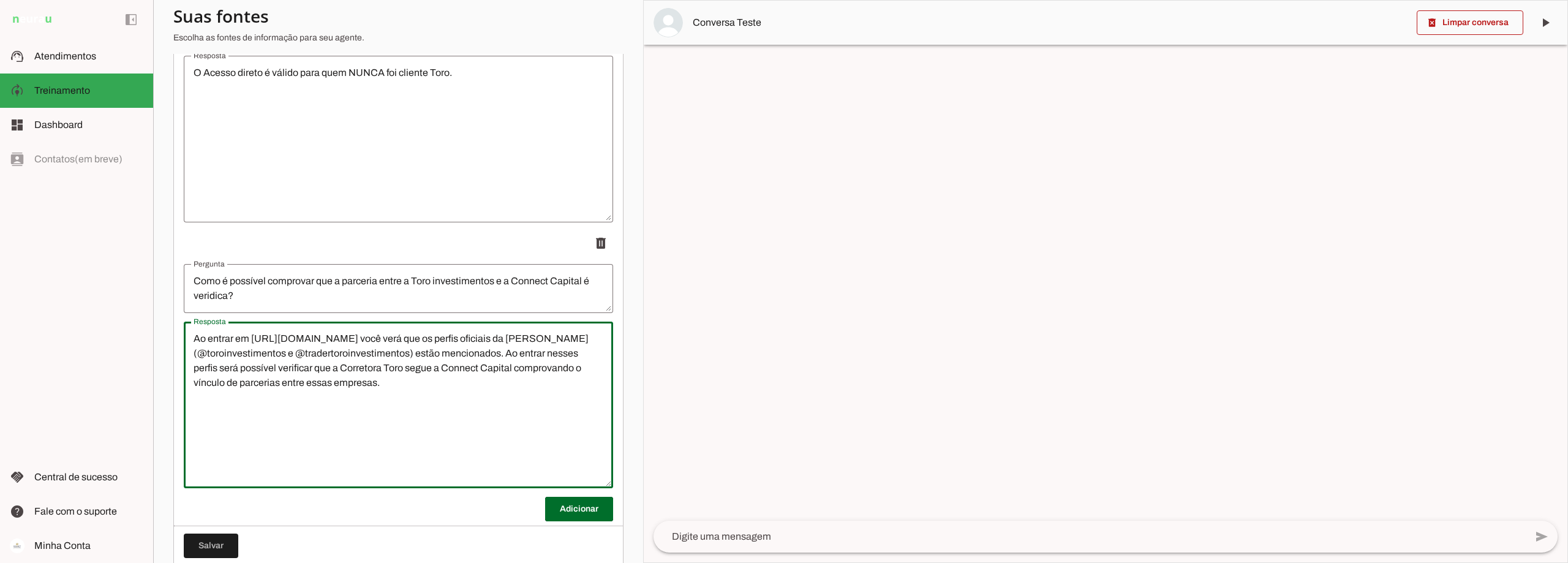
scroll to position [7252, 0]
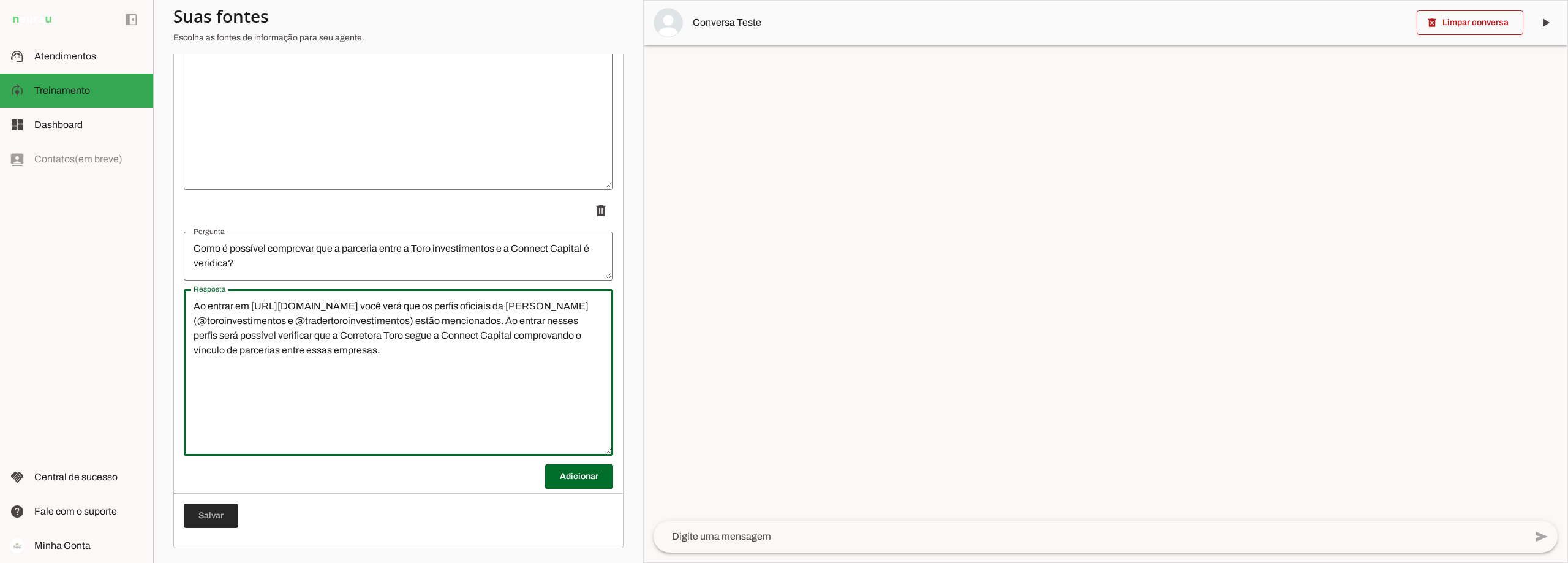
type textarea "Ao entrar em https://www.instagram.com/connect_capital/ você verá que os perfis…"
type md-outlined-text-field "Ao entrar em https://www.instagram.com/connect_capital/ você verá que os perfis…"
click at [216, 510] on span at bounding box center [210, 515] width 55 height 29
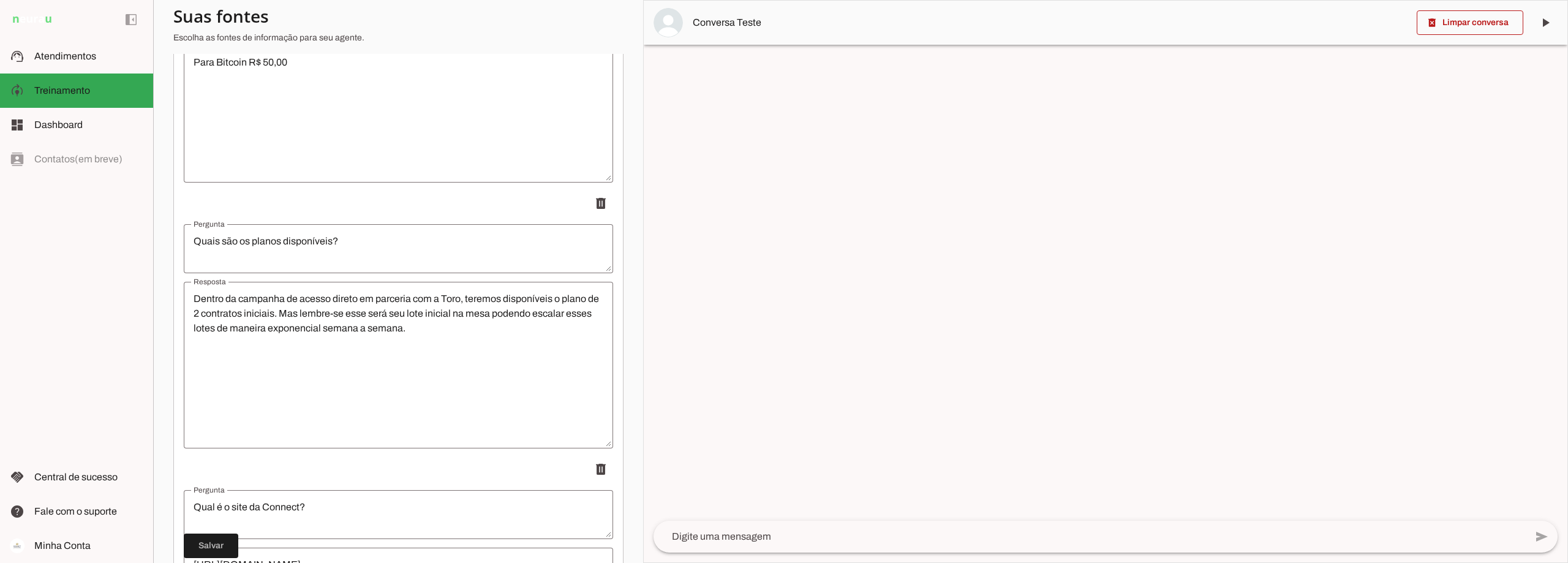
scroll to position [5904, 0]
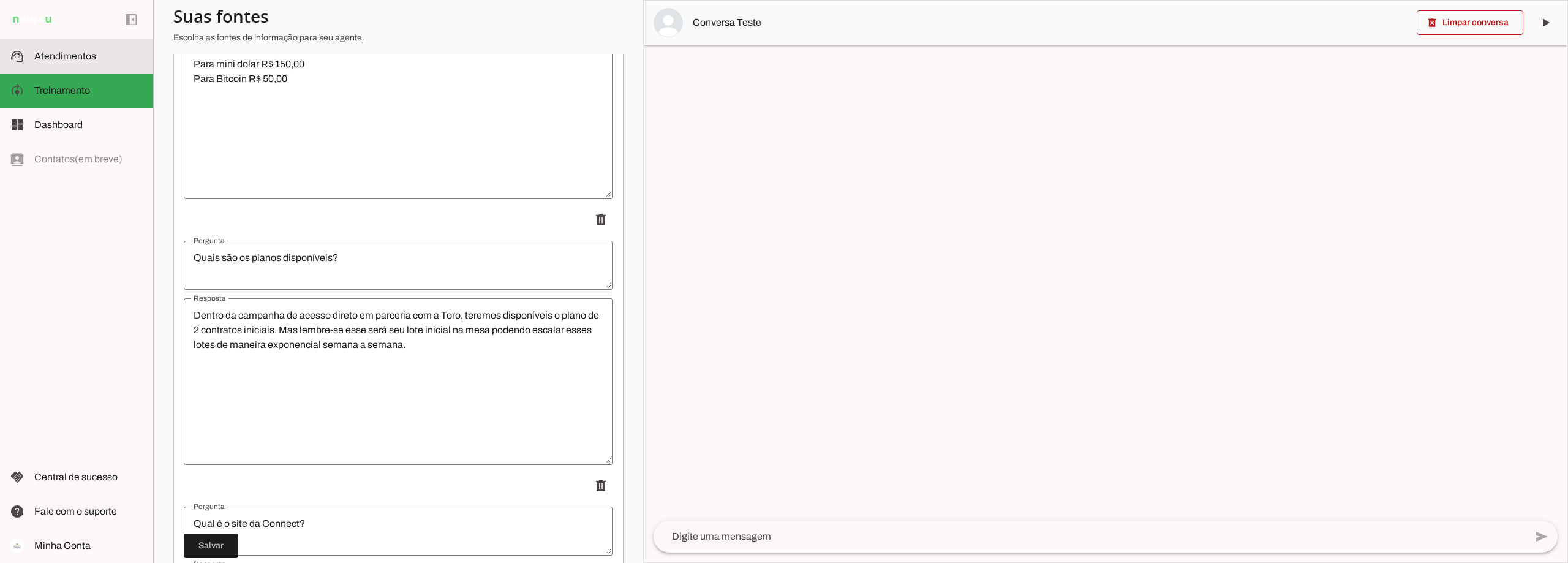
click at [94, 52] on span "Atendimentos" at bounding box center [65, 56] width 62 height 11
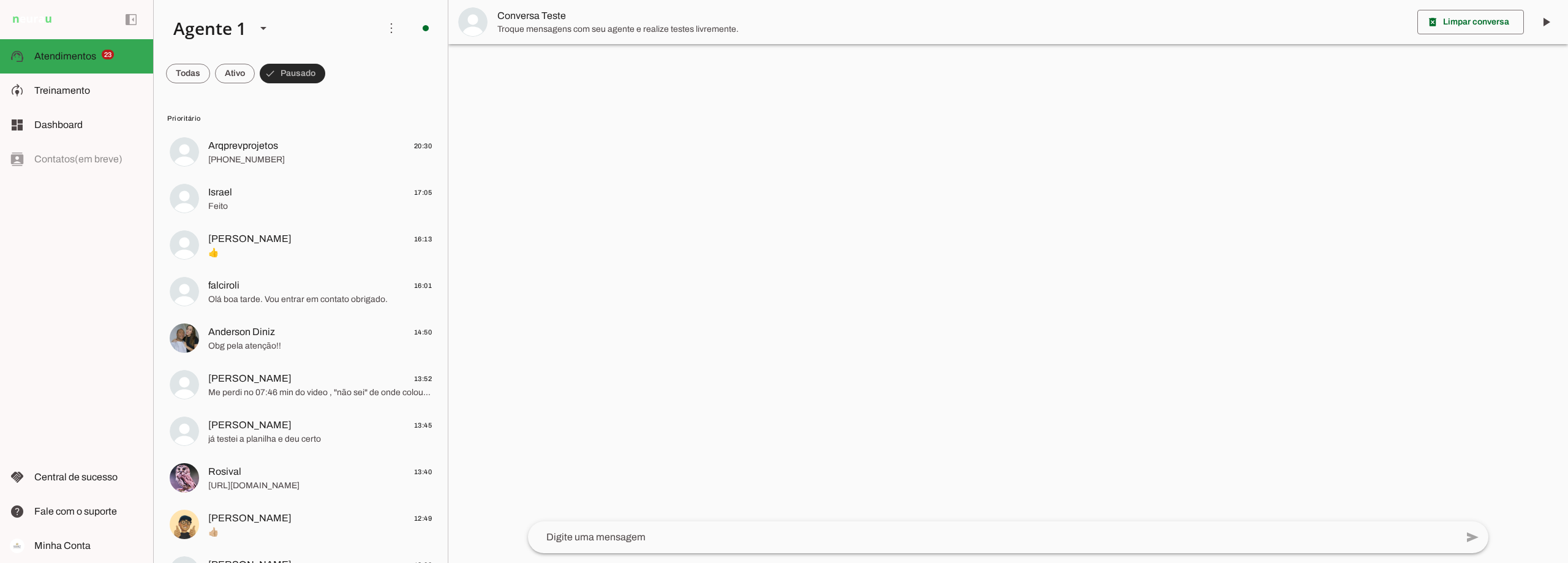
click at [0, 0] on span at bounding box center [0, 0] width 0 height 0
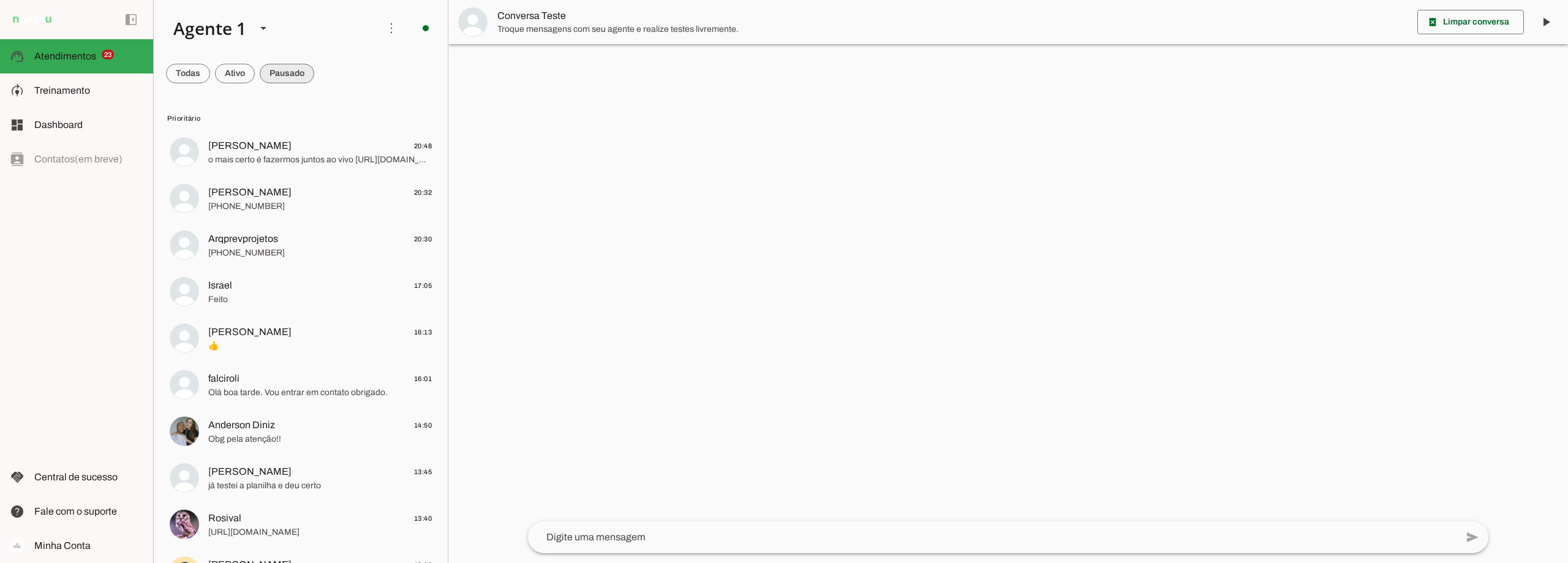
click at [0, 0] on span at bounding box center [0, 0] width 0 height 0
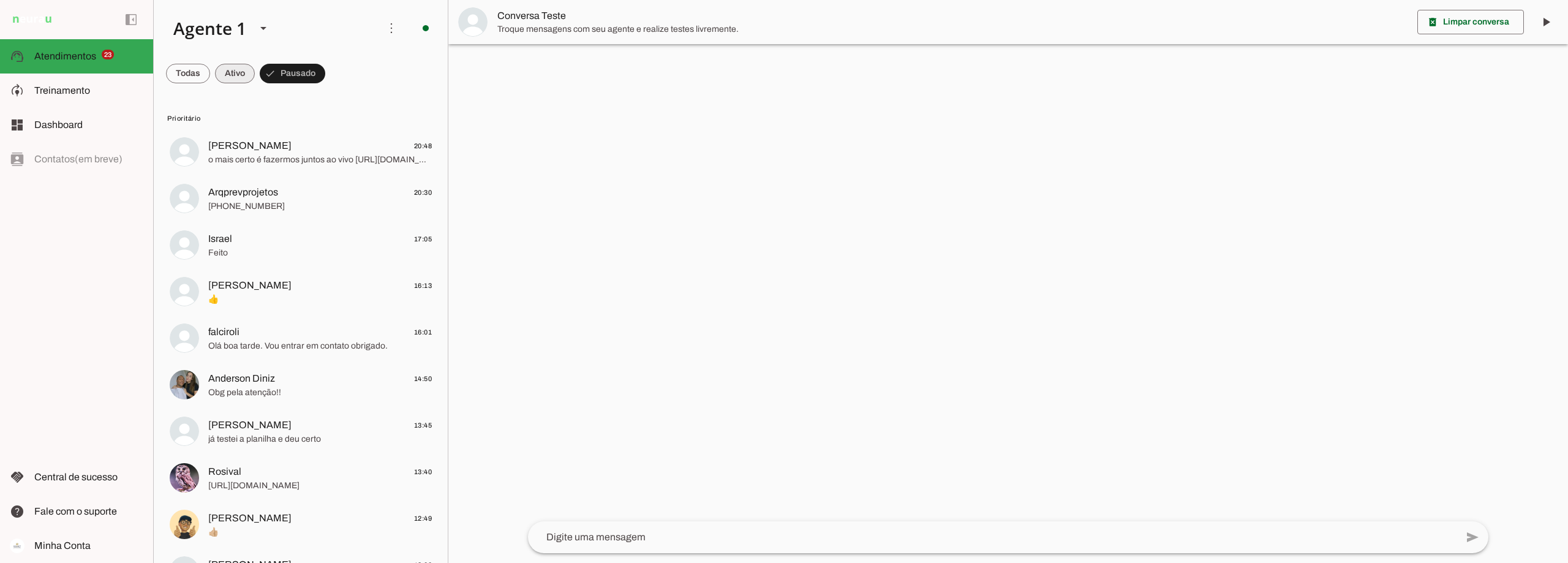
click at [234, 76] on span at bounding box center [235, 74] width 40 height 29
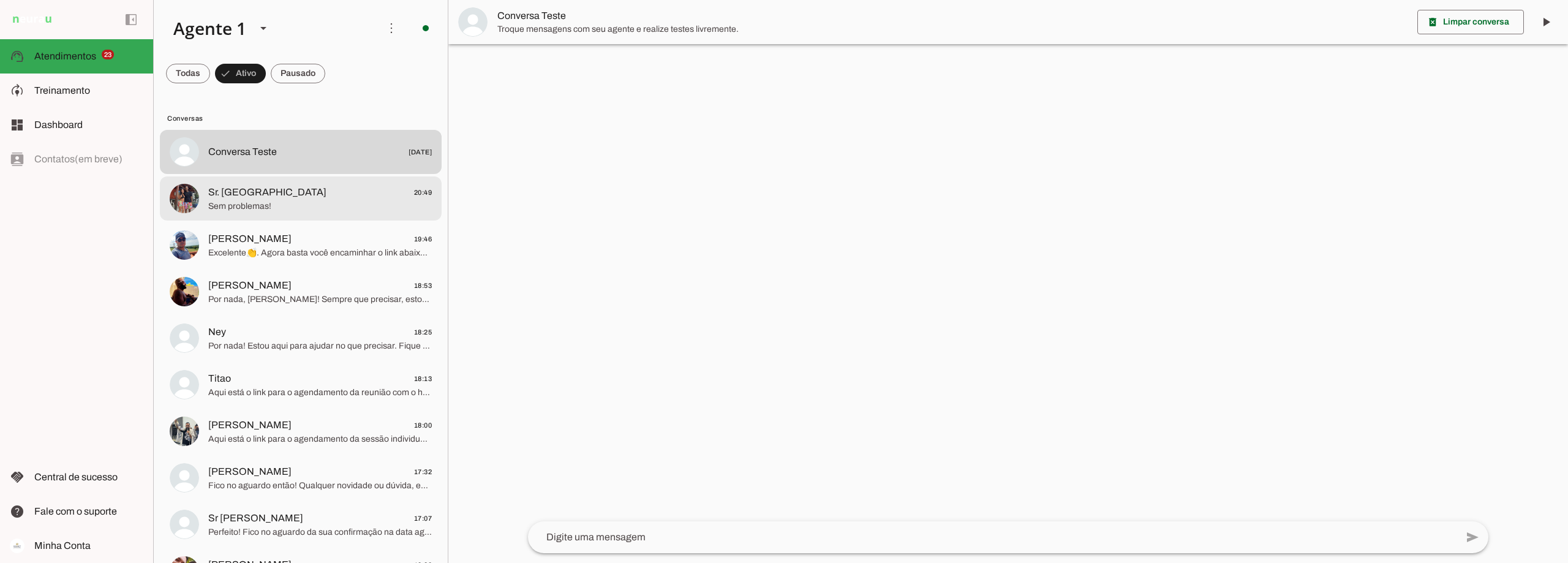
click at [250, 195] on span "Sr. [GEOGRAPHIC_DATA]" at bounding box center [267, 192] width 118 height 15
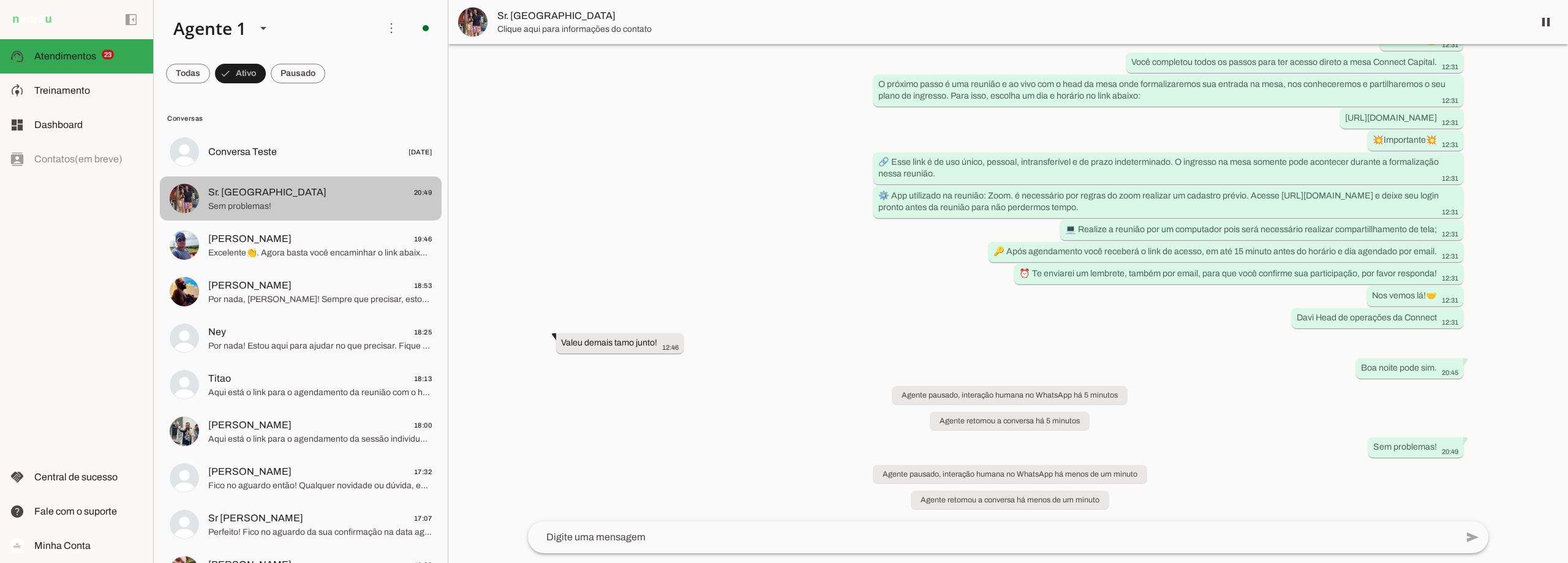
scroll to position [5884, 0]
